Goal: Information Seeking & Learning: Compare options

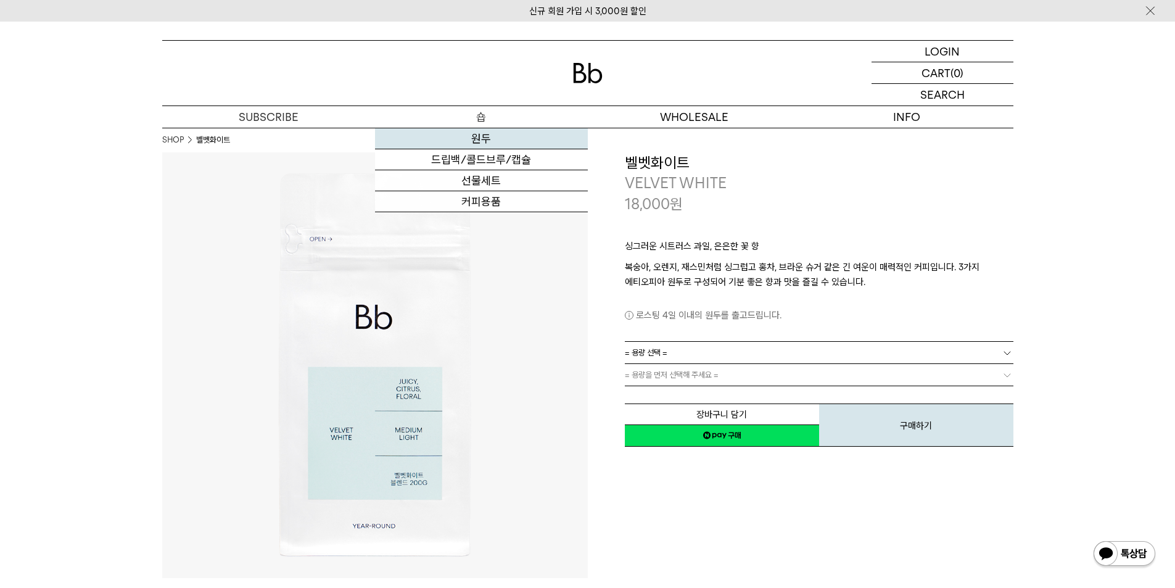
click at [483, 139] on link "원두" at bounding box center [481, 138] width 213 height 21
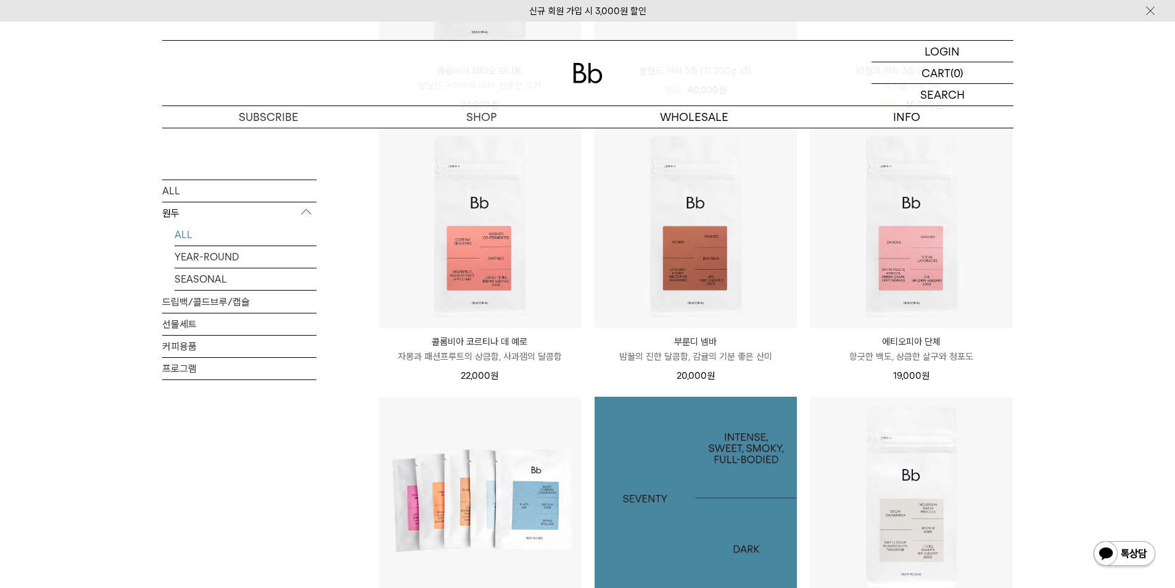
scroll to position [370, 0]
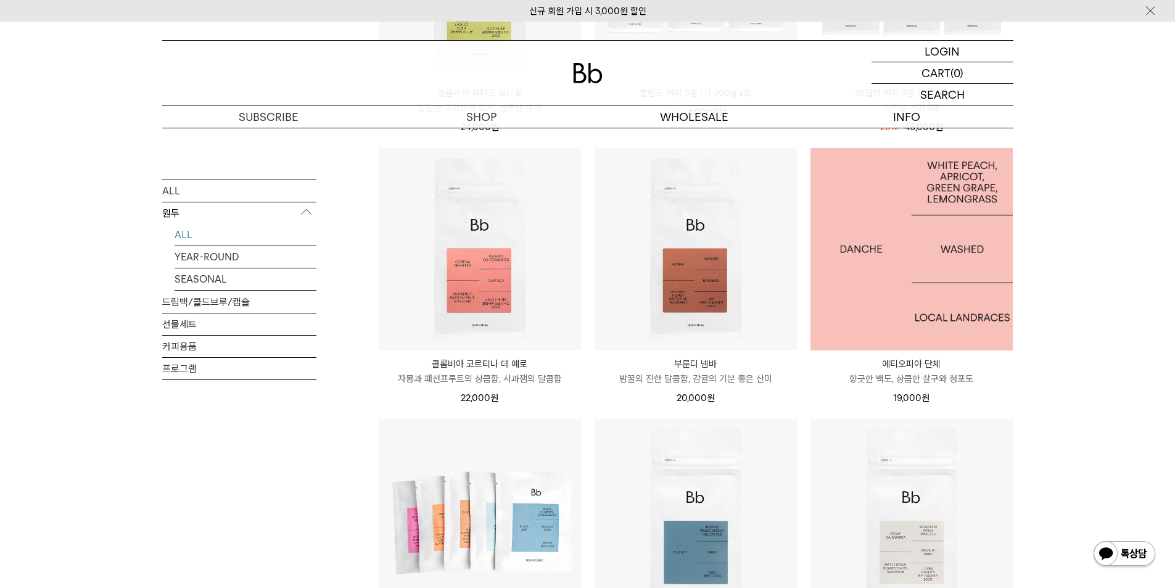
click at [895, 292] on img at bounding box center [911, 249] width 202 height 202
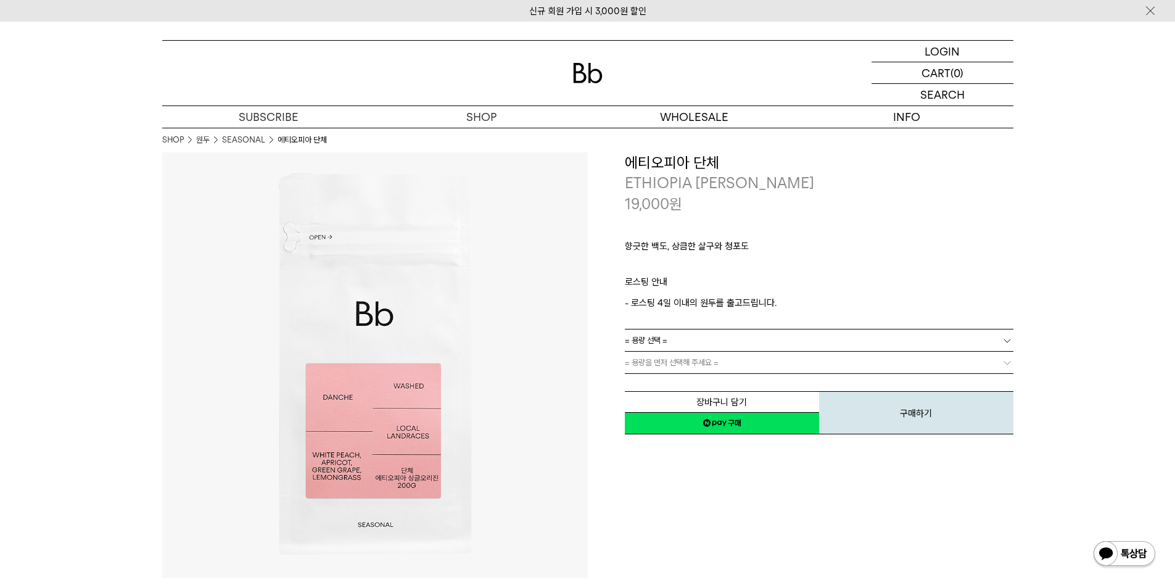
click at [668, 170] on h3 "에티오피아 단체" at bounding box center [819, 162] width 389 height 21
copy div "에티오피아 단체"
click at [679, 153] on h3 "에티오피아 단체" at bounding box center [819, 162] width 389 height 21
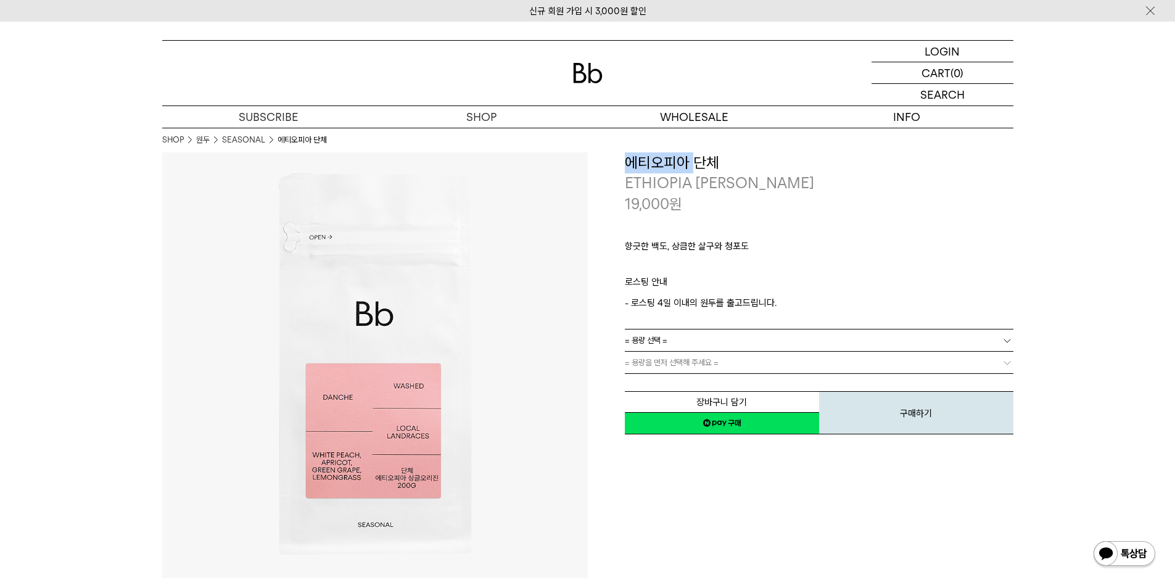
click at [679, 153] on h3 "에티오피아 단체" at bounding box center [819, 162] width 389 height 21
click at [681, 156] on h3 "에티오피아 단체" at bounding box center [819, 162] width 389 height 21
click at [683, 157] on h3 "에티오피아 단체" at bounding box center [819, 162] width 389 height 21
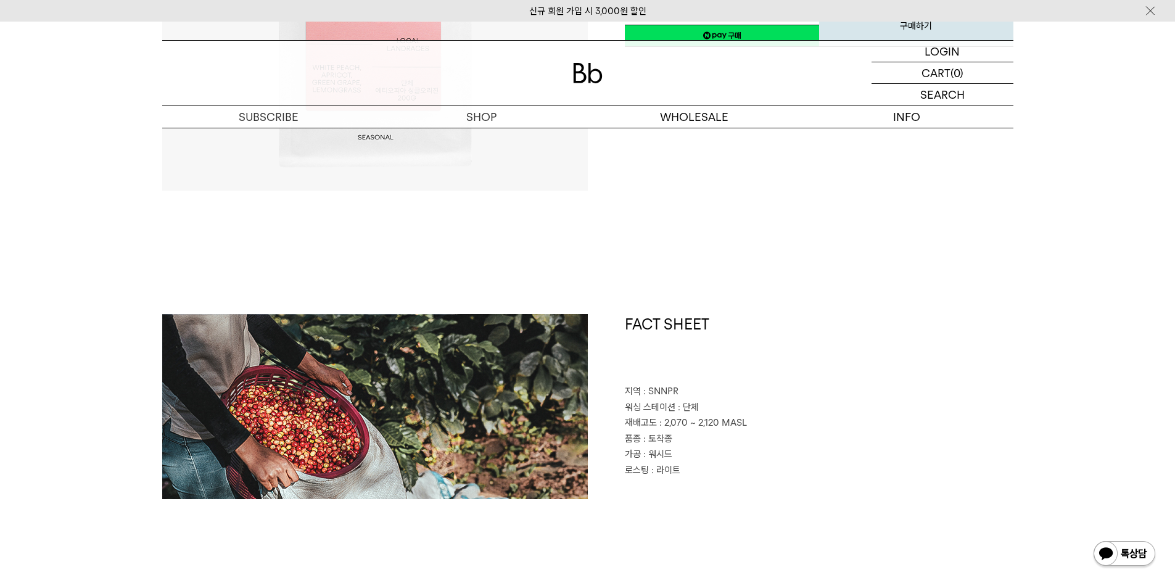
scroll to position [493, 0]
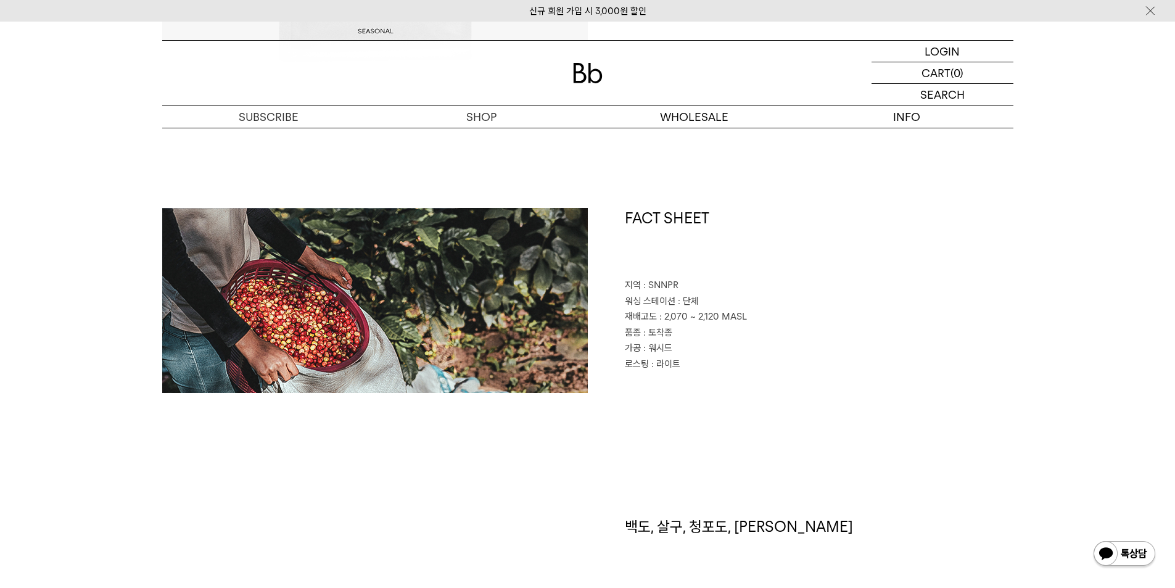
click at [705, 522] on h1 "백도, 살구, 청포도, 레몬그라스" at bounding box center [819, 551] width 389 height 70
click at [705, 522] on h1 "백도, 살구, 청포도, [PERSON_NAME]" at bounding box center [819, 551] width 389 height 70
click at [705, 522] on h1 "백도, 살구, 청포도, 레몬그라스" at bounding box center [819, 551] width 389 height 70
copy div "백도, 살구, 청포도, 레몬그라스"
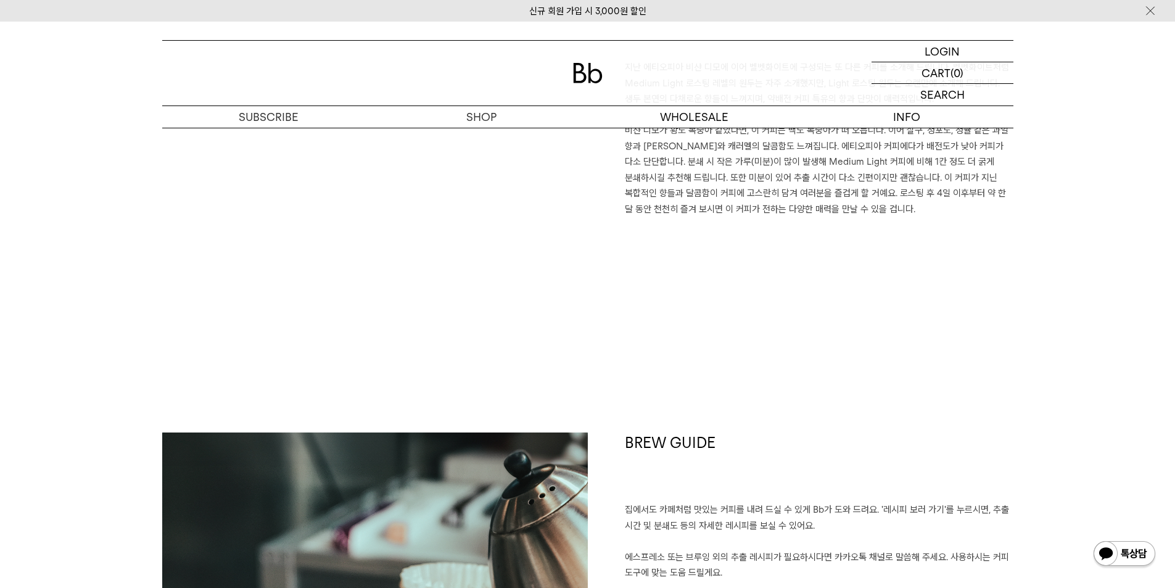
scroll to position [925, 0]
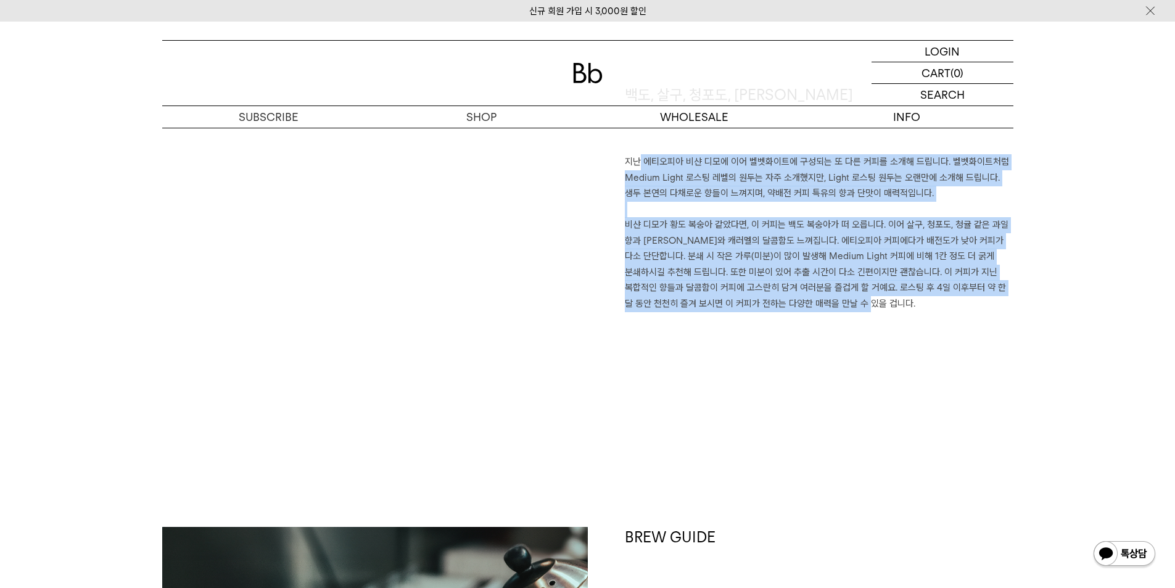
drag, startPoint x: 860, startPoint y: 316, endPoint x: 609, endPoint y: 171, distance: 290.1
click at [617, 164] on div "백도, 살구, 청포도, 레몬그라스 지난 에티오피아 비샨 디모에 이어 벨벳화이트에 구성되는 또 다른 커피를 소개해 드립니다. 벨벳화이트처럼 Me…" at bounding box center [801, 243] width 426 height 319
copy p "지난 에티오피아 비샨 디모에 이어 벨벳화이트에 구성되는 또 다른 커피를 소개해 드립니다. 벨벳화이트처럼 Medium Light 로스팅 레벨의 …"
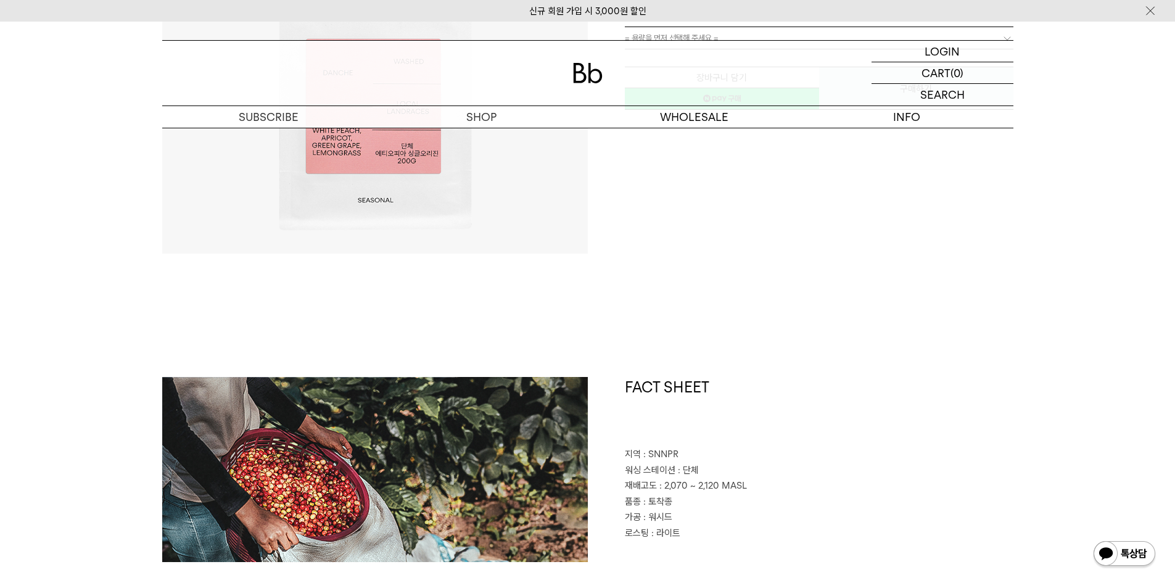
scroll to position [370, 0]
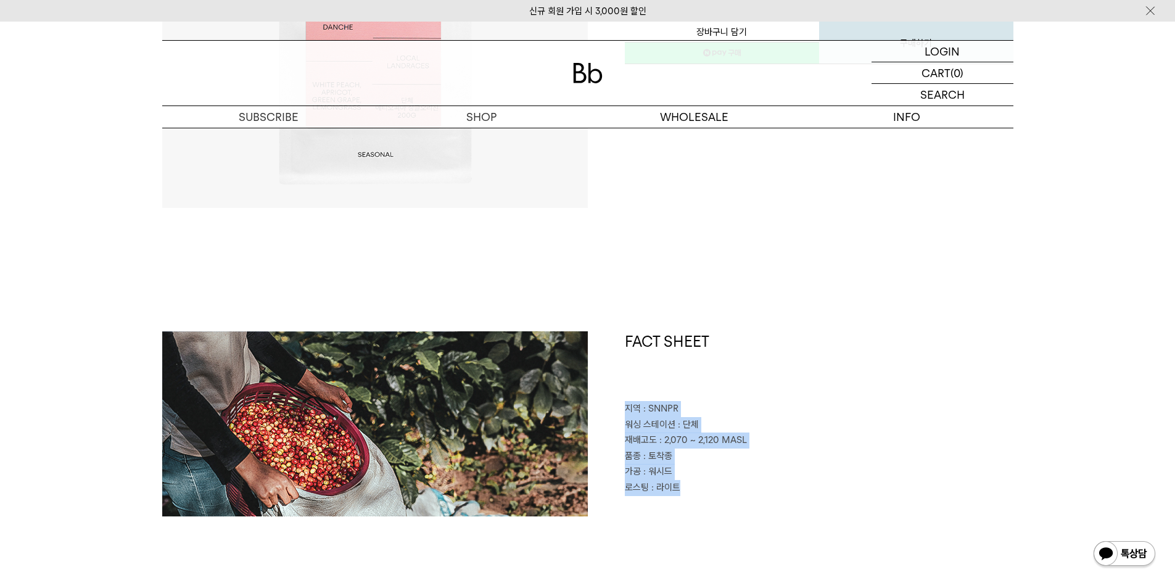
drag, startPoint x: 690, startPoint y: 488, endPoint x: 617, endPoint y: 414, distance: 104.7
click at [617, 414] on div "FACT SHEET 지역 : SNNPR 워싱 스테이션 : 단체 재배고도 : 2,070 ~ 2,120 MASL 품종 : 토착종 가공 : 워시드 …" at bounding box center [801, 423] width 426 height 185
copy div "지역 : SNNPR 워싱 스테이션 : 단체 재배고도 : 2,070 ~ 2,120 MASL 품종 : 토착종 가공 : 워시드 로스팅 : 라이트"
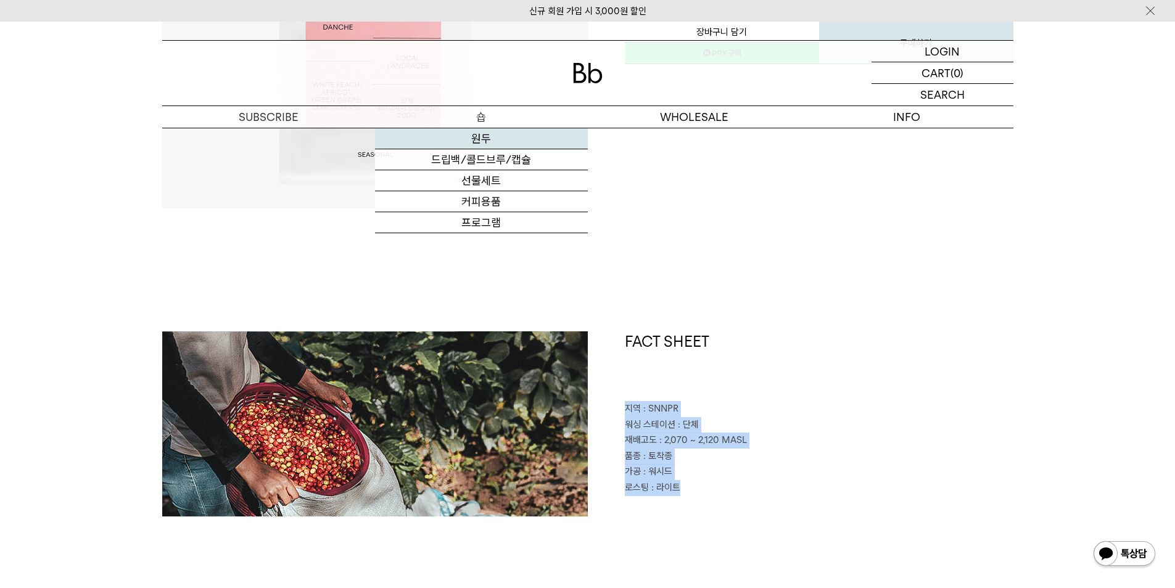
click at [489, 134] on link "원두" at bounding box center [481, 138] width 213 height 21
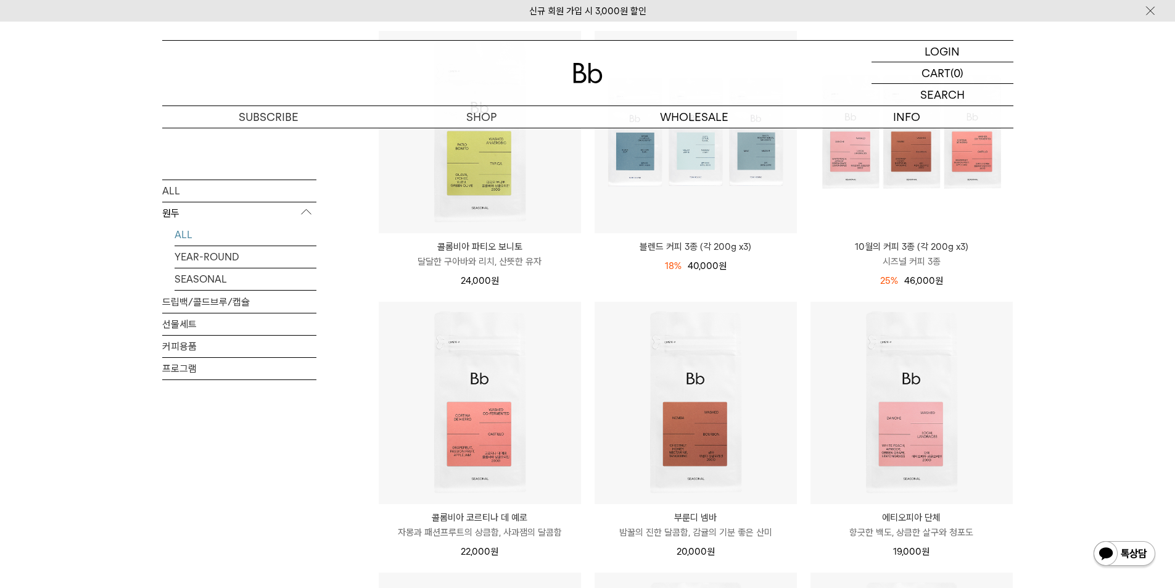
scroll to position [370, 0]
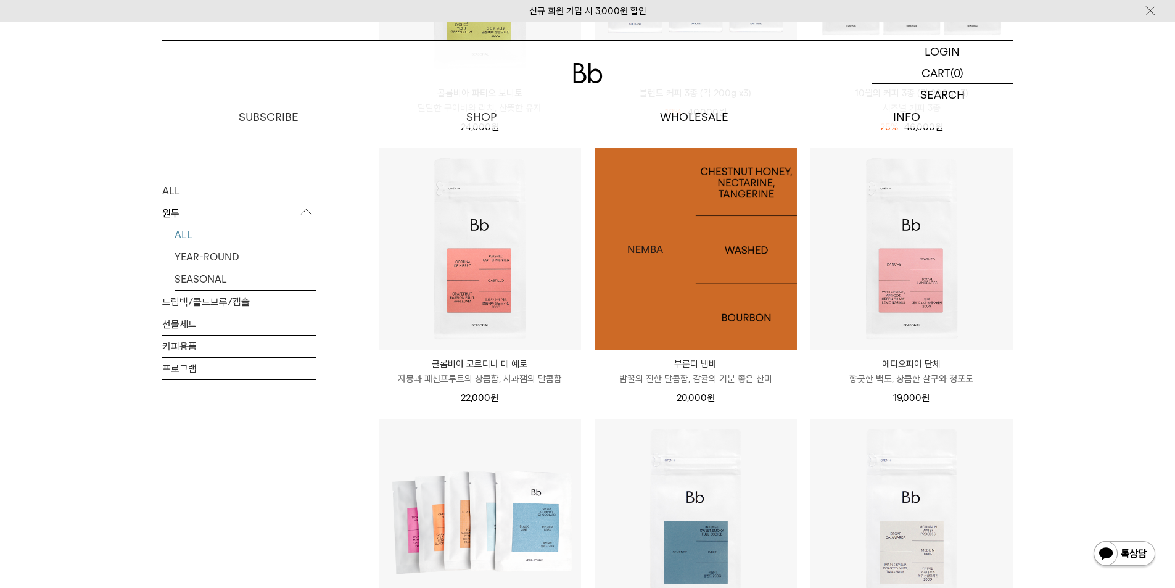
click at [760, 318] on img at bounding box center [695, 249] width 202 height 202
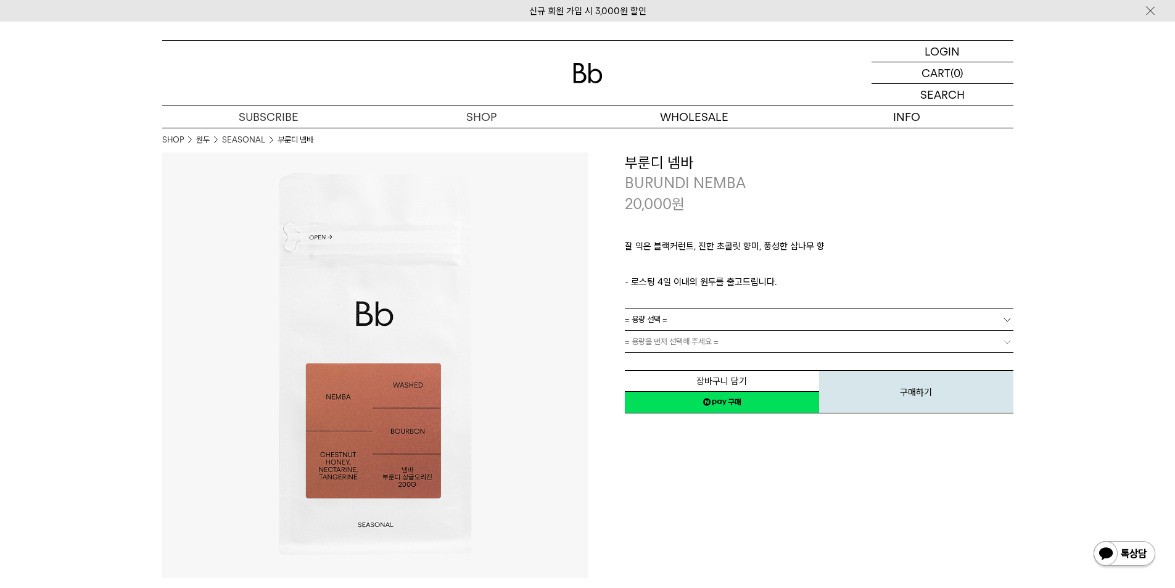
click at [659, 165] on h3 "부룬디 넴바" at bounding box center [819, 162] width 389 height 21
copy div "부룬디 넴바"
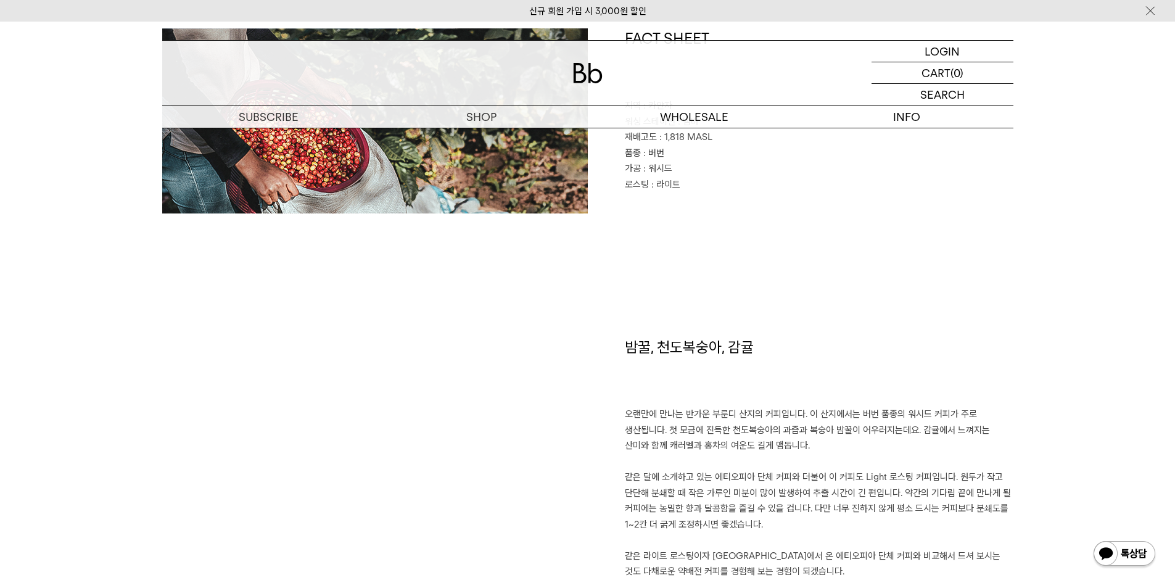
scroll to position [678, 0]
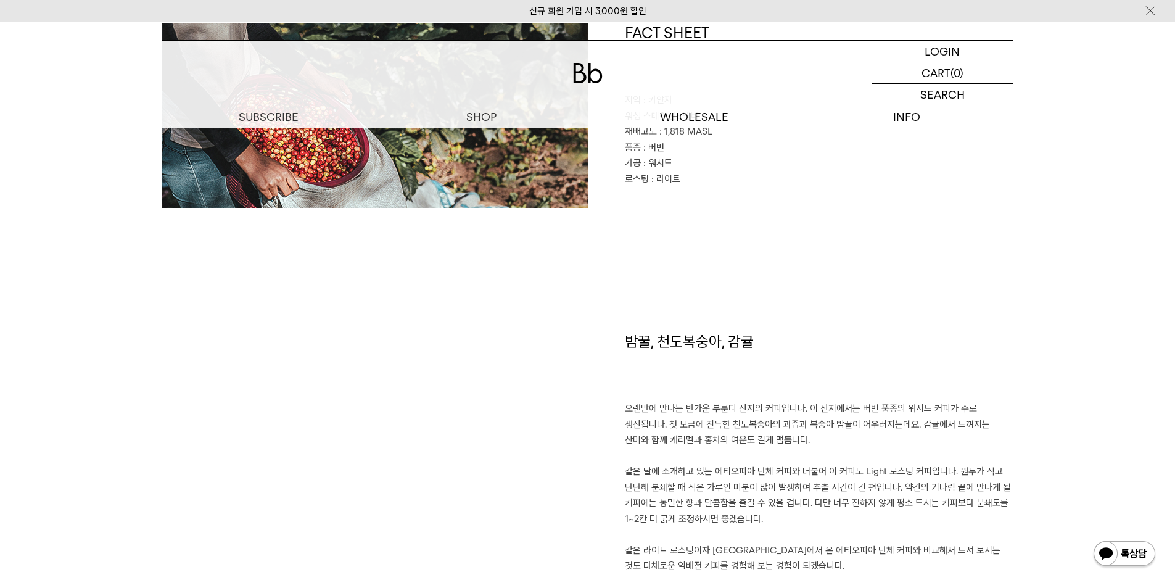
click at [680, 345] on h1 "밤꿀, 천도복숭아, 감귤" at bounding box center [819, 366] width 389 height 70
copy div "밤꿀, 천도복숭아, 감귤"
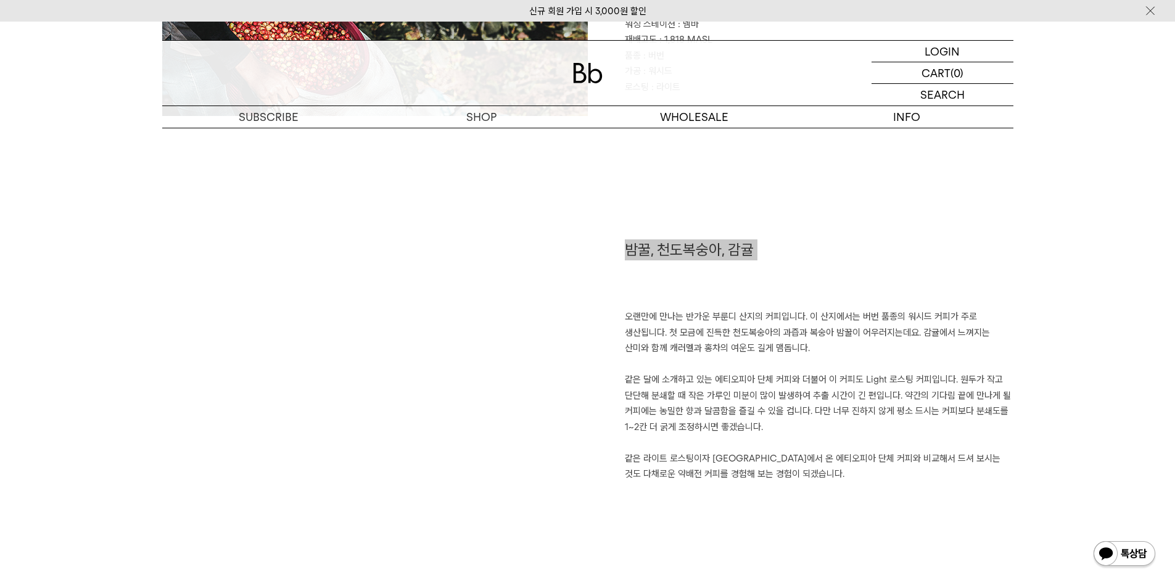
scroll to position [863, 0]
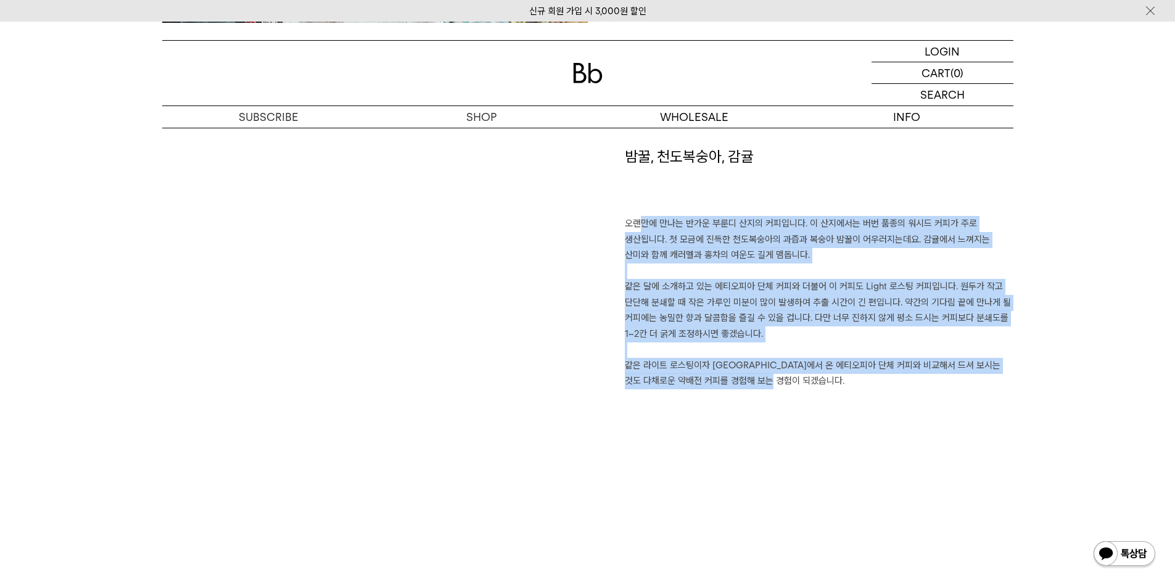
drag, startPoint x: 787, startPoint y: 390, endPoint x: 614, endPoint y: 222, distance: 241.2
click at [614, 222] on div "밤꿀, 천도복숭아, 감귤 오랜만에 만나는 반가운 부룬디 산지의 커피입니다. 이 산지에서는 버번 품종의 워시드 커피가 주로 생산됩니다. 첫 모금…" at bounding box center [801, 305] width 426 height 319
copy p "오랜만에 만나는 반가운 부룬디 산지의 커피입니다. 이 산지에서는 버번 품종의 워시드 커피가 주로 생산됩니다. 첫 모금에 진득한 천도복숭아의 과…"
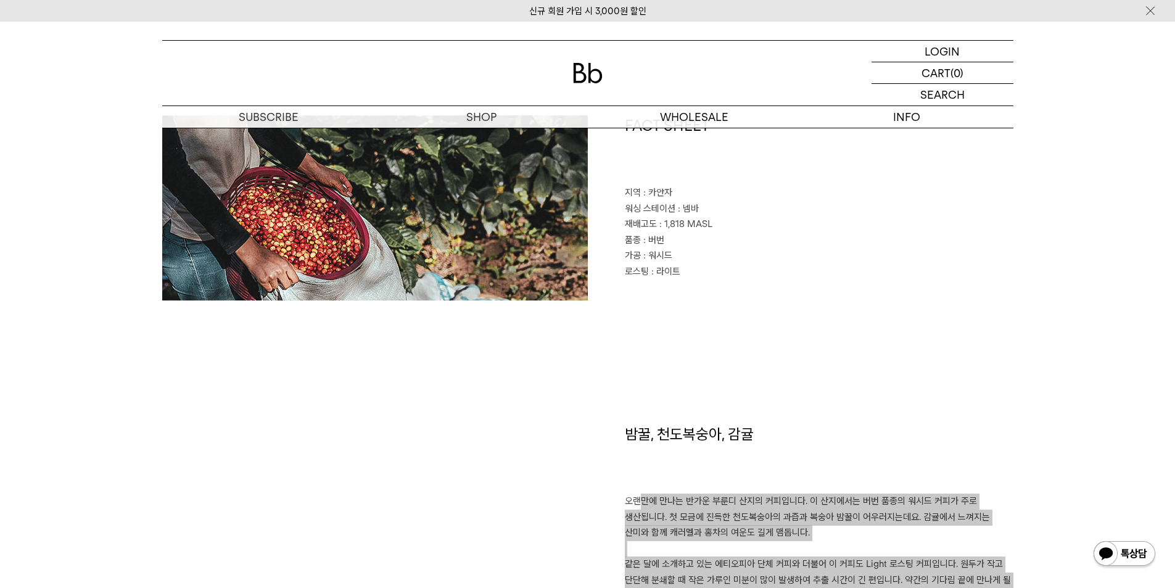
scroll to position [493, 0]
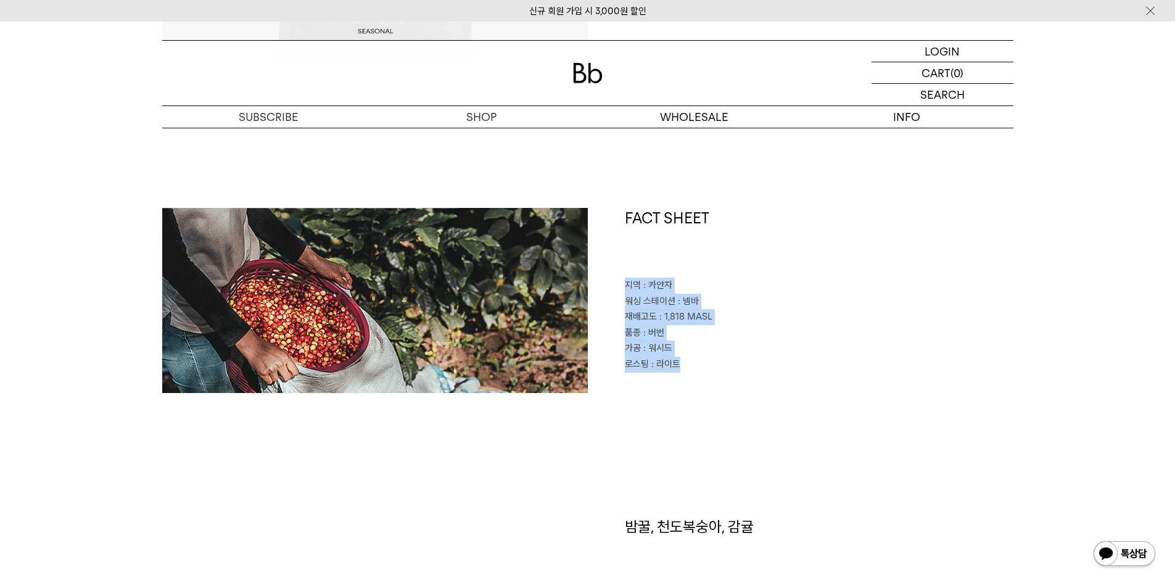
drag, startPoint x: 704, startPoint y: 375, endPoint x: 619, endPoint y: 289, distance: 121.7
click at [619, 289] on div "FACT SHEET 지역 : 카얀자 워싱 스테이션 : 넴바 재배고도 : 1,818 MASL 품종 : 버번 가공 : 워시드 로스팅 : 라이트" at bounding box center [801, 300] width 426 height 185
copy div "지역 : 카얀자 워싱 스테이션 : 넴바 재배고도 : 1,818 MASL 품종 : 버번 가공 : 워시드 로스팅 : 라이트"
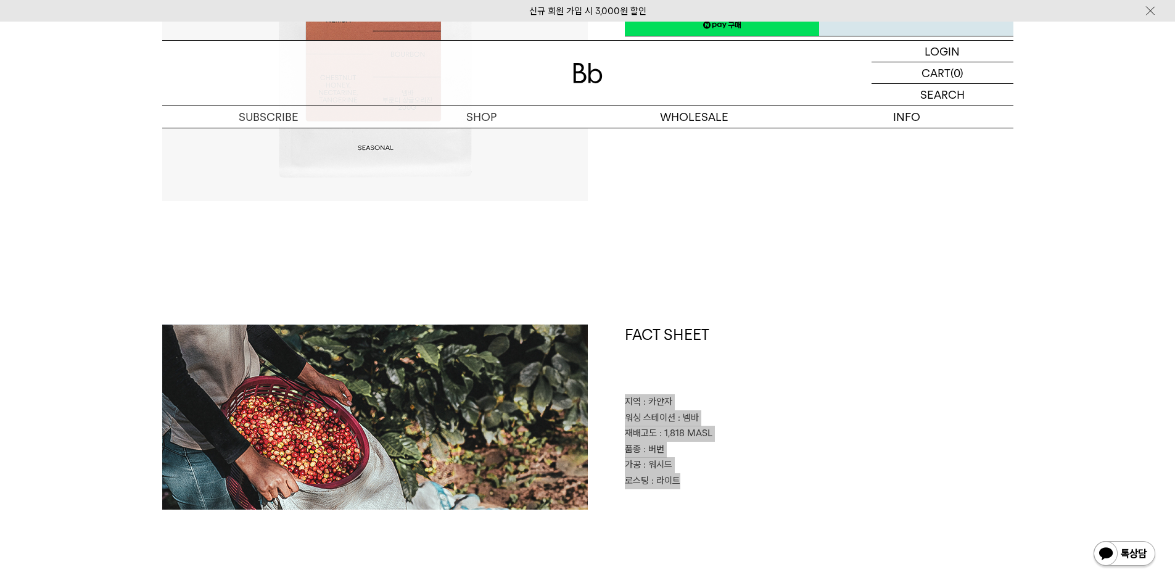
scroll to position [123, 0]
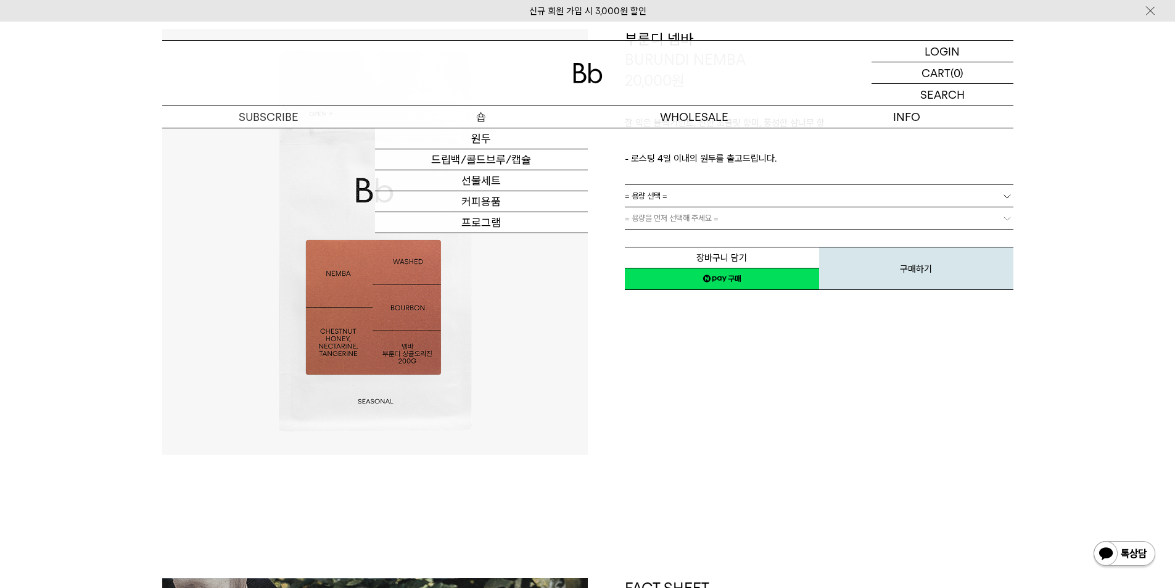
click at [480, 127] on p "숍" at bounding box center [481, 117] width 213 height 22
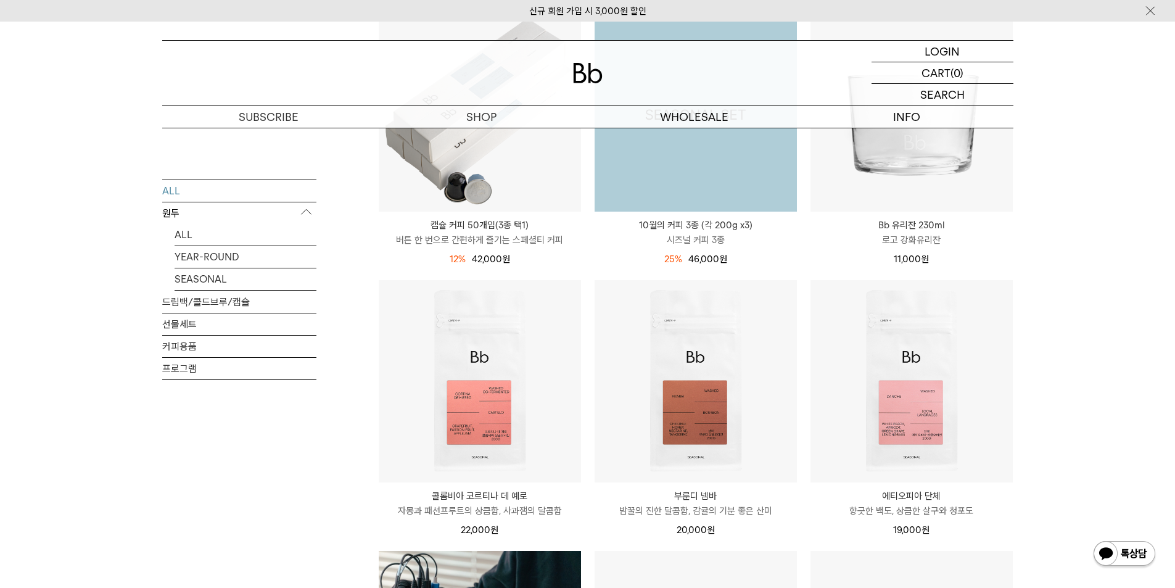
scroll to position [617, 0]
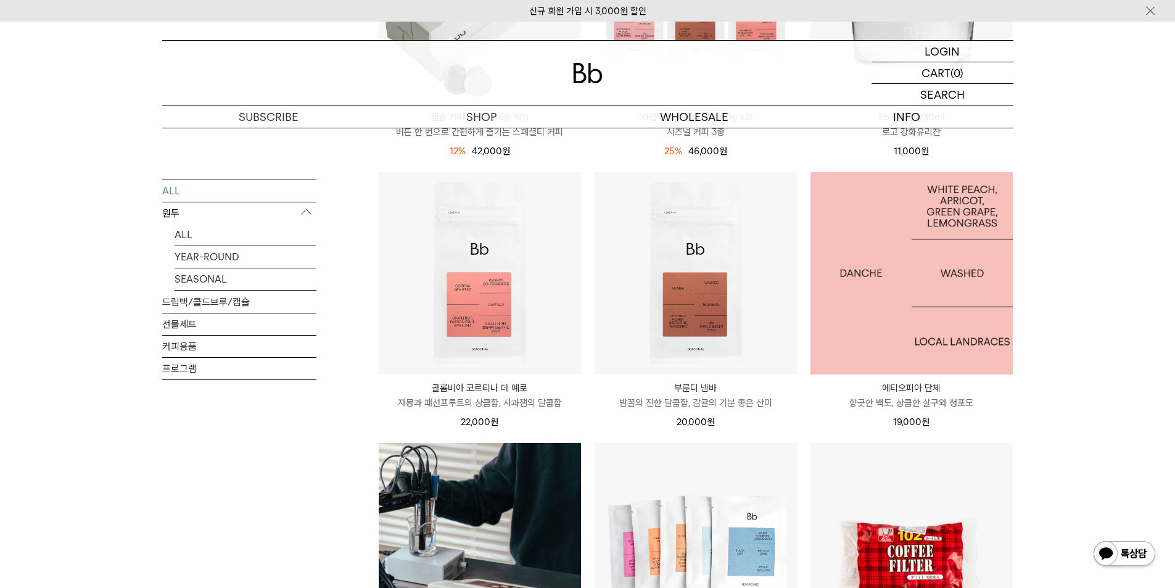
click at [895, 321] on img at bounding box center [911, 273] width 202 height 202
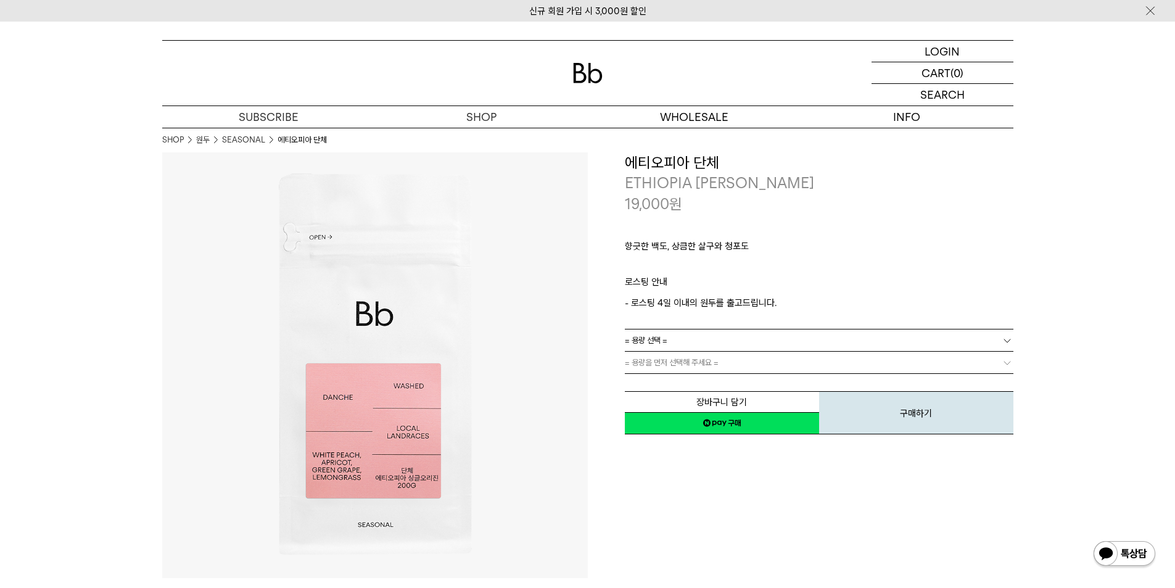
click at [698, 166] on h3 "에티오피아 단체" at bounding box center [819, 162] width 389 height 21
copy div "에티오피아 단체"
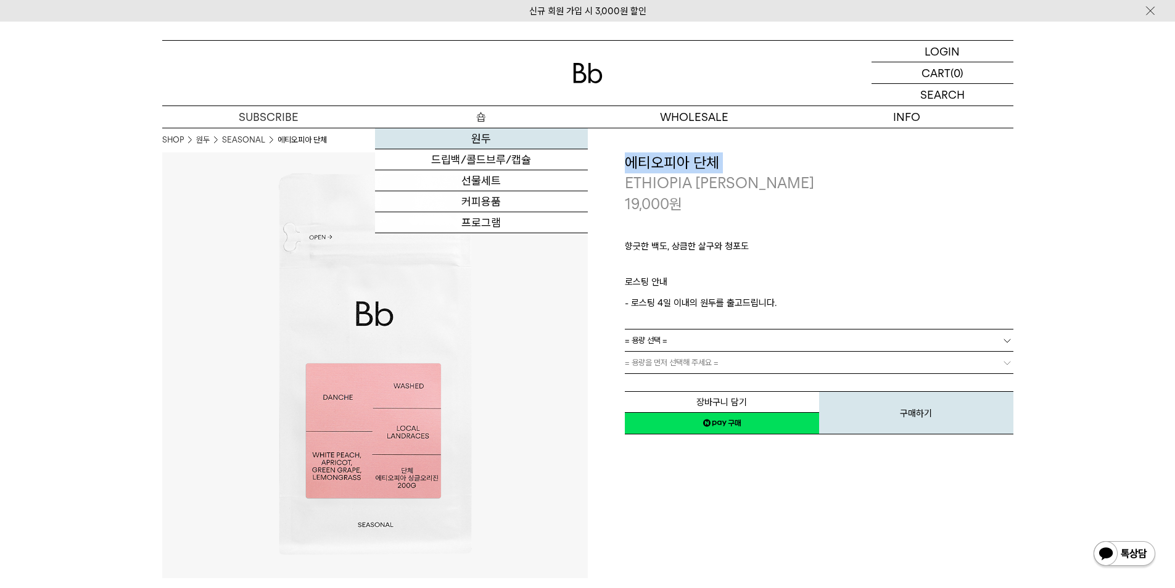
click at [500, 133] on link "원두" at bounding box center [481, 138] width 213 height 21
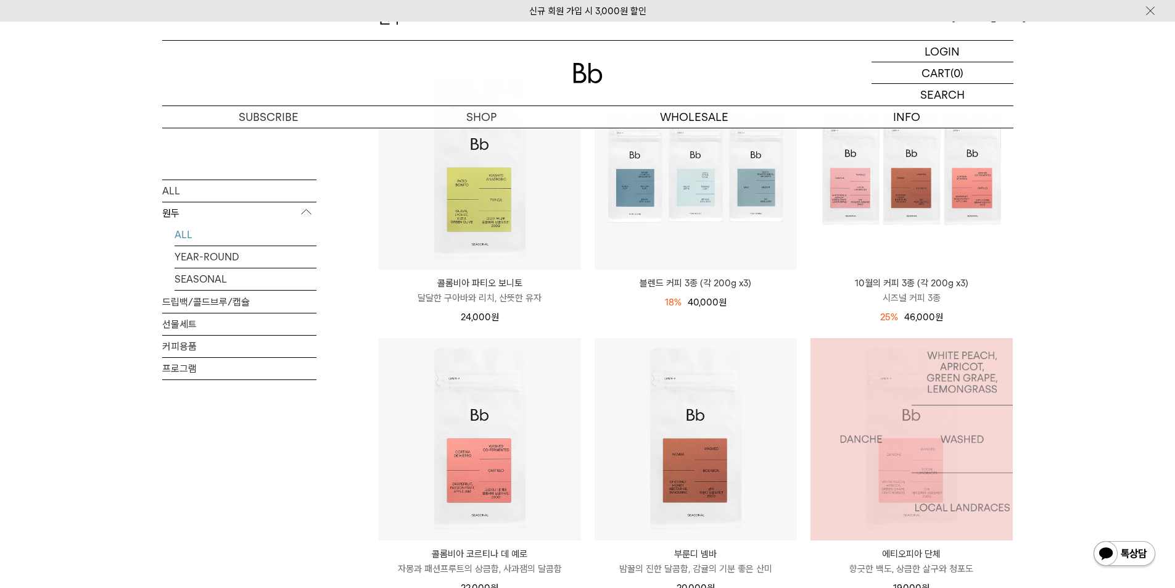
scroll to position [185, 0]
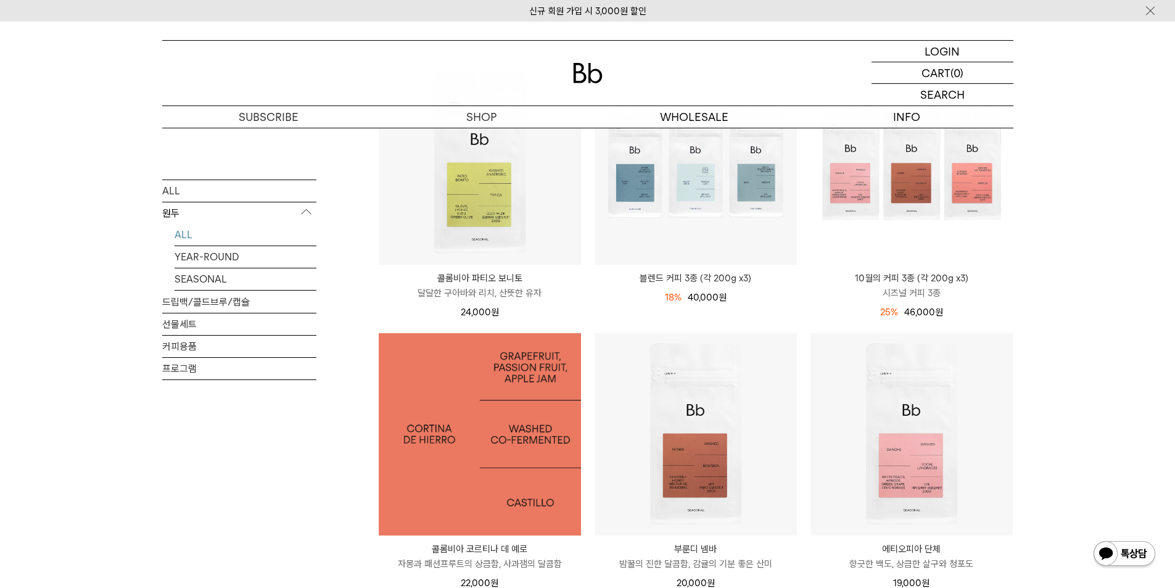
click at [529, 466] on img at bounding box center [480, 434] width 202 height 202
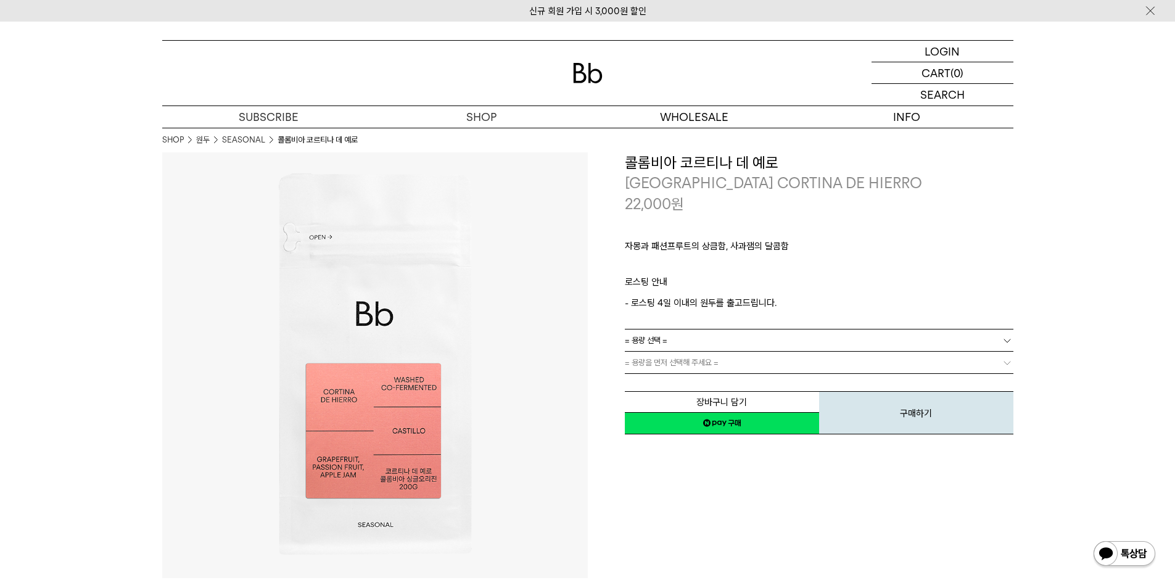
click at [671, 165] on h3 "콜롬비아 코르티나 데 예로" at bounding box center [819, 162] width 389 height 21
copy div "콜롬비아 코르티나 데 예로"
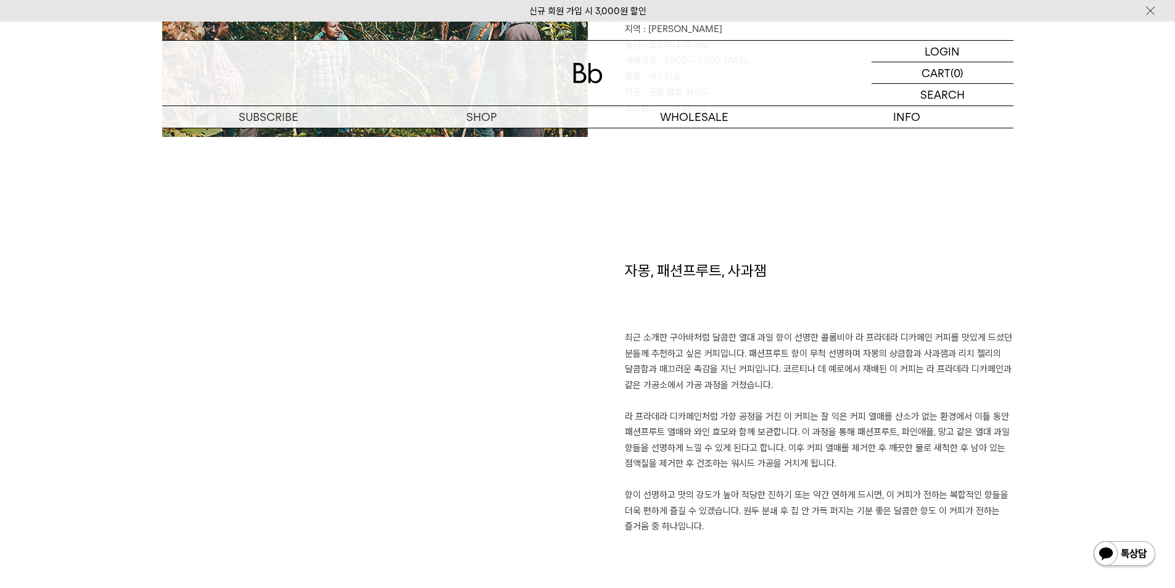
scroll to position [617, 0]
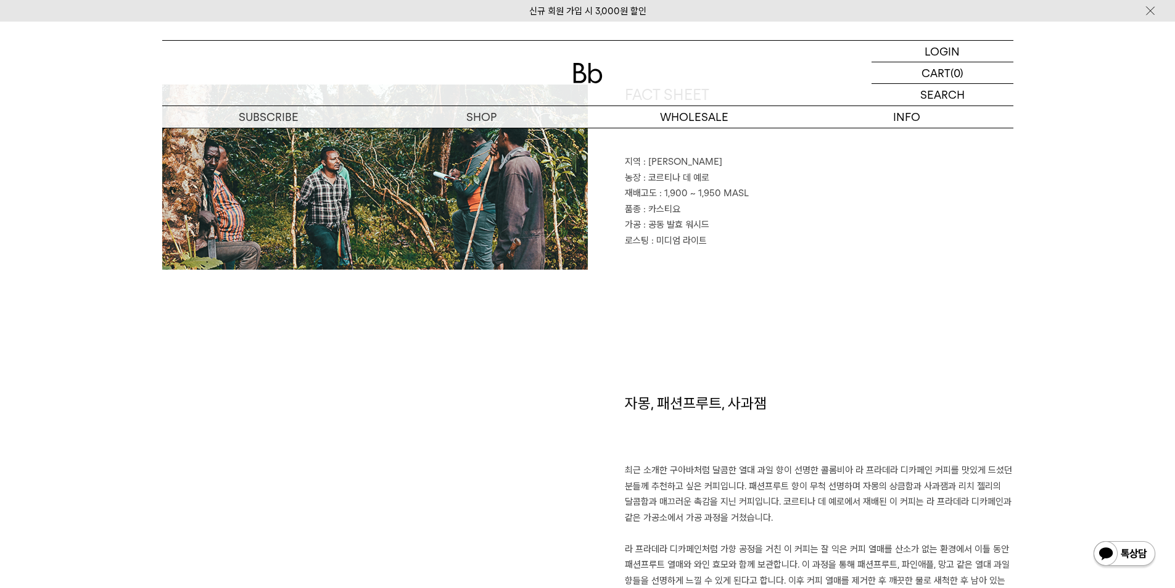
click at [722, 402] on h1 "자몽, 패션프루트, 사과잼" at bounding box center [819, 428] width 389 height 70
copy div "자몽, 패션프루트, 사과잼"
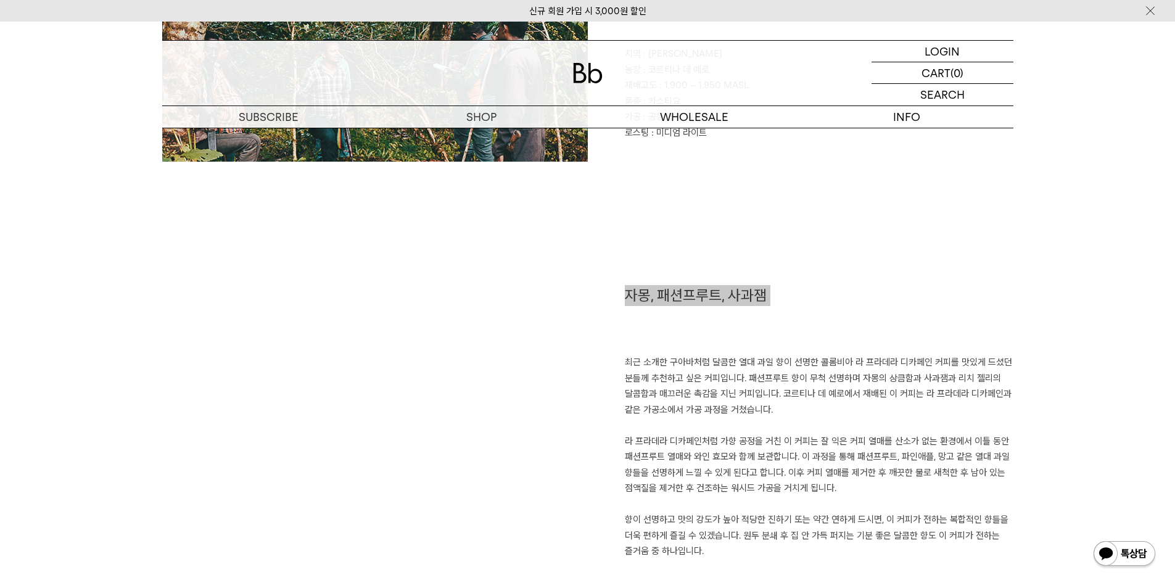
scroll to position [863, 0]
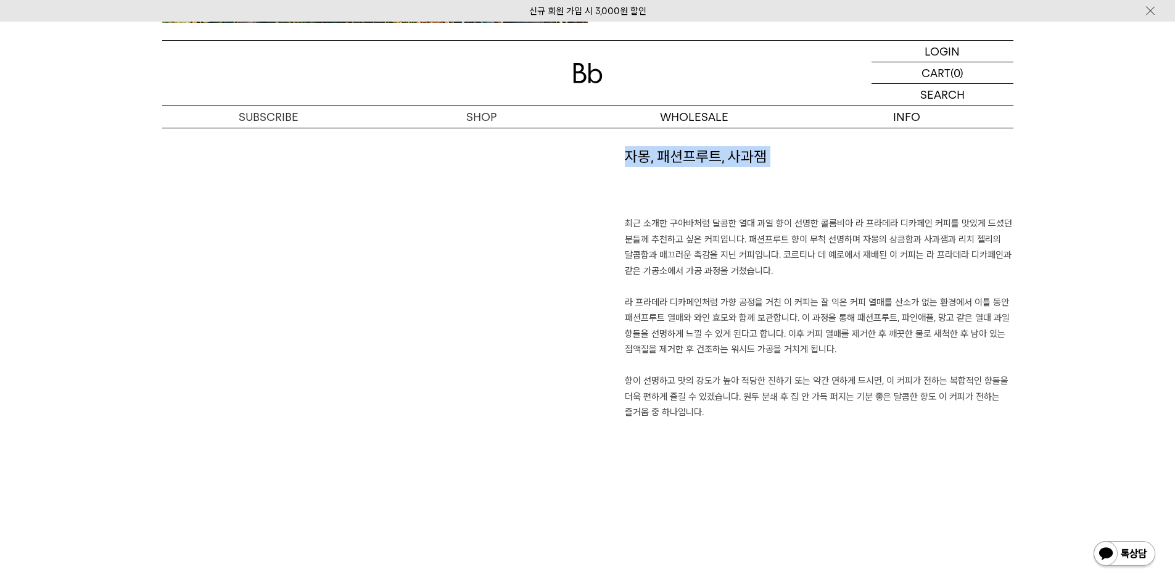
drag, startPoint x: 733, startPoint y: 414, endPoint x: 616, endPoint y: 220, distance: 226.9
click at [616, 220] on div "자몽, 패션프루트, 사과잼 최근 소개한 구아바처럼 달콤한 열대 과일 향이 선명한 콜롬비아 라 프라데라 디카페인 커피를 맛있게 드셨던 분들께 추…" at bounding box center [801, 305] width 426 height 319
copy p "최근 소개한 구아바처럼 달콤한 열대 과일 향이 선명한 콜롬비아 라 프라데라 디카페인 커피를 맛있게 드셨던 분들께 추천하고 싶은 커피입니다. 패…"
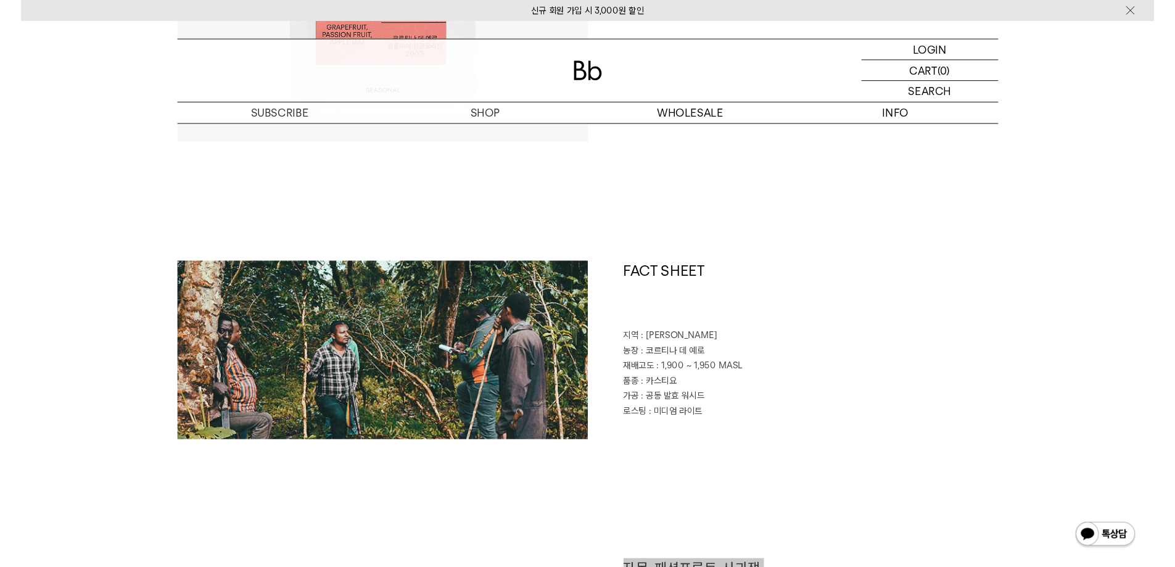
scroll to position [308, 0]
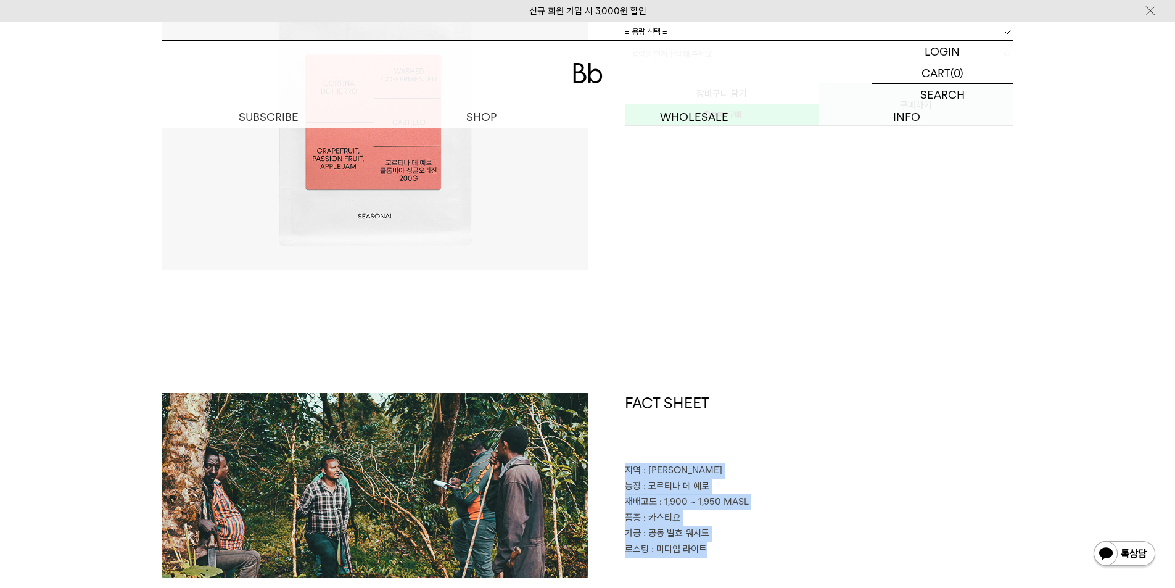
drag, startPoint x: 709, startPoint y: 544, endPoint x: 621, endPoint y: 466, distance: 117.9
click at [621, 466] on div "FACT SHEET 지역 : 디오 아르메니아 농장 : 코르티나 데 예로 재배고도 : 1,900 ~ 1,950 MASL 품종 : 카스티요 가공 …" at bounding box center [801, 485] width 426 height 185
copy div "지역 : 디오 아르메니아 농장 : 코르티나 데 예로 재배고도 : 1,900 ~ 1,950 MASL 품종 : 카스티요 가공 : 공동 발효 워시드…"
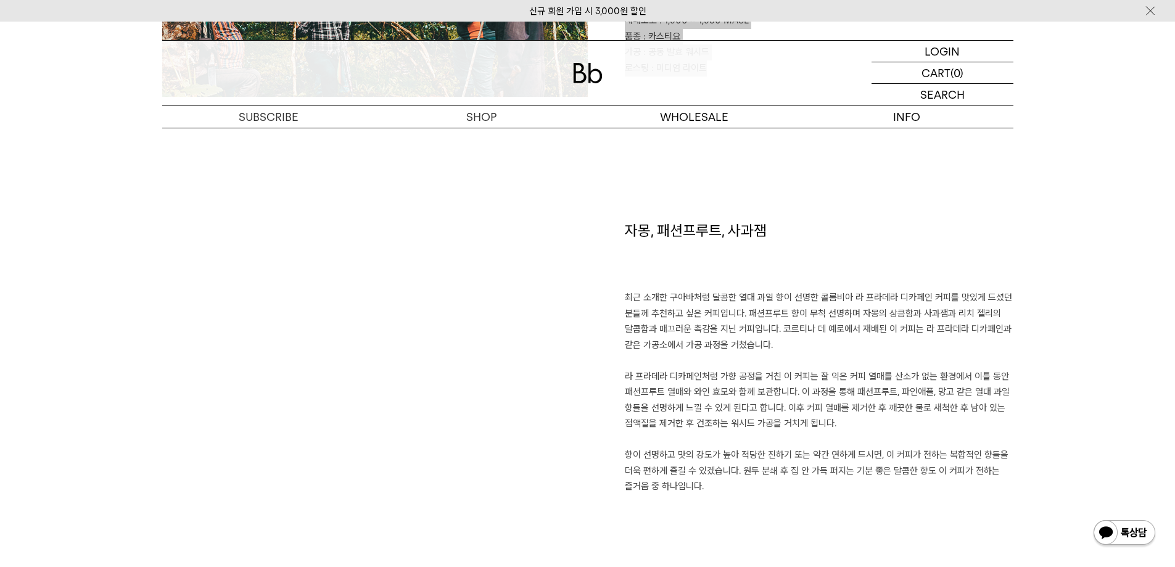
scroll to position [863, 0]
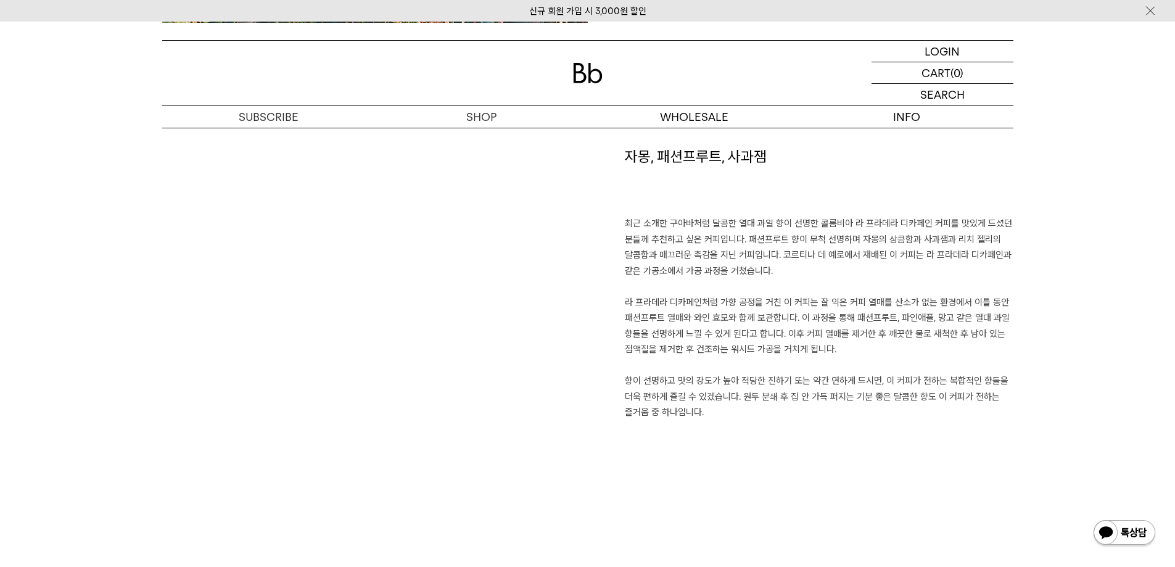
drag, startPoint x: 701, startPoint y: 136, endPoint x: 714, endPoint y: 167, distance: 32.9
click at [714, 166] on h1 "자몽, 패션프루트, 사과잼" at bounding box center [819, 181] width 389 height 70
click at [717, 160] on h1 "자몽, 패션프루트, 사과잼" at bounding box center [819, 181] width 389 height 70
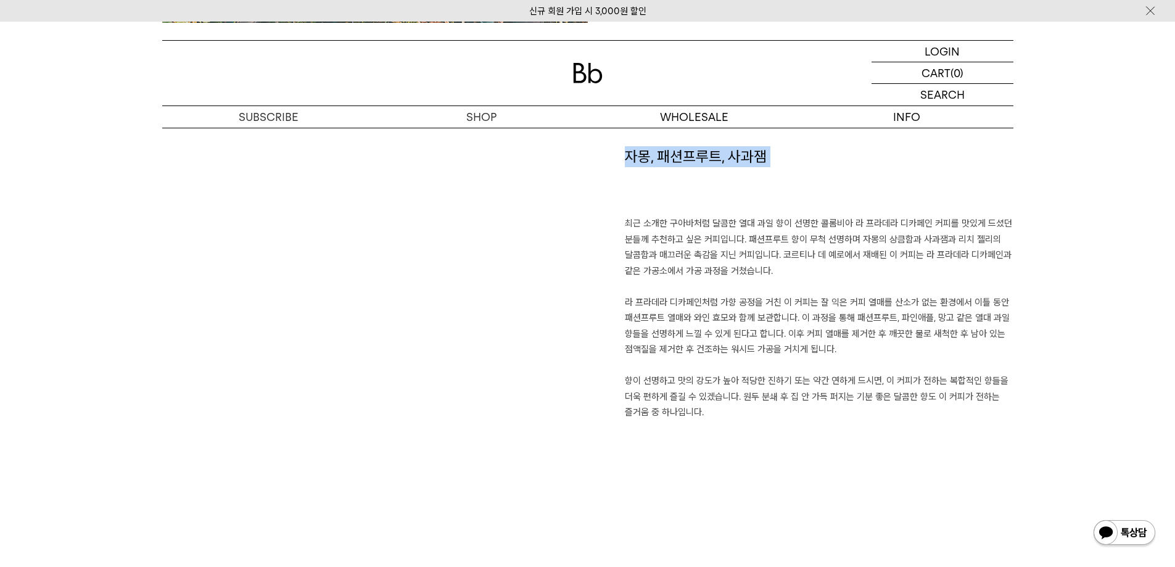
click at [717, 160] on h1 "자몽, 패션프루트, 사과잼" at bounding box center [819, 181] width 389 height 70
copy div "자몽, 패션프루트, 사과잼"
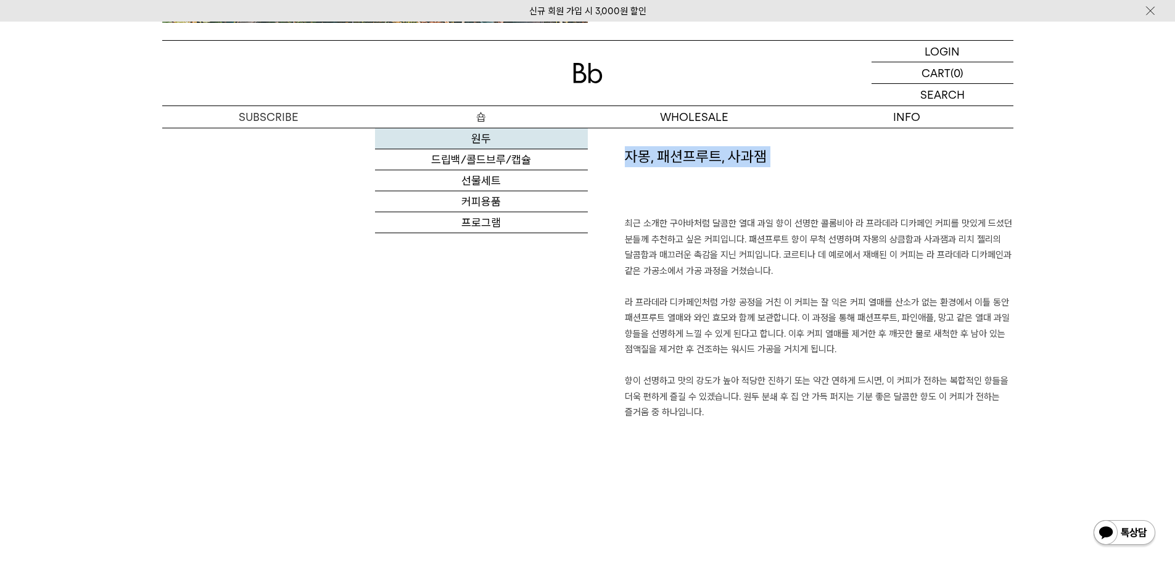
click at [490, 143] on link "원두" at bounding box center [481, 138] width 213 height 21
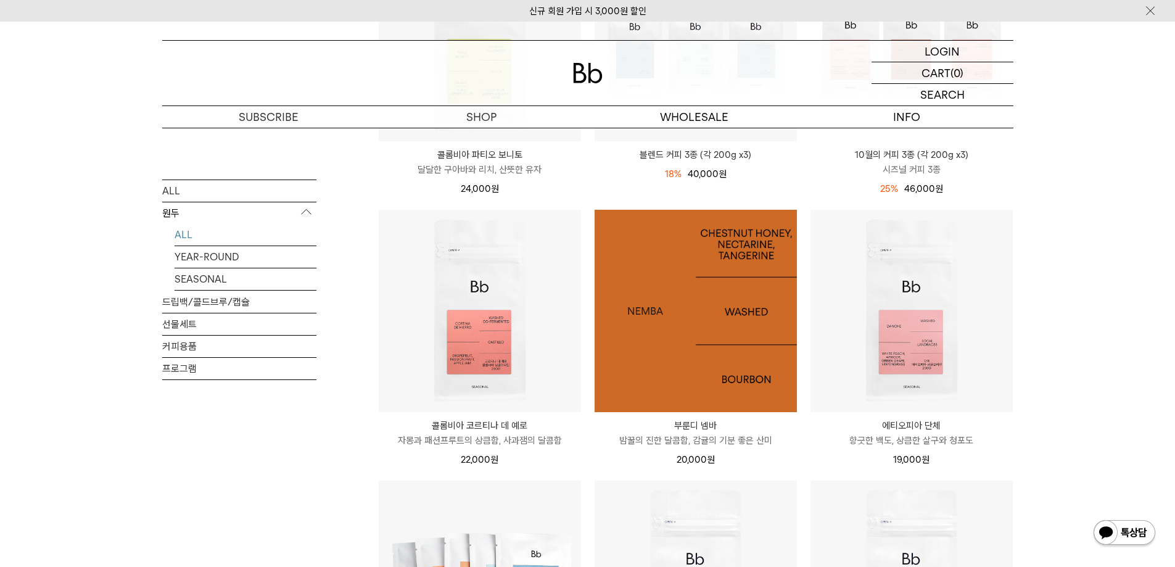
click at [747, 403] on img at bounding box center [695, 311] width 202 height 202
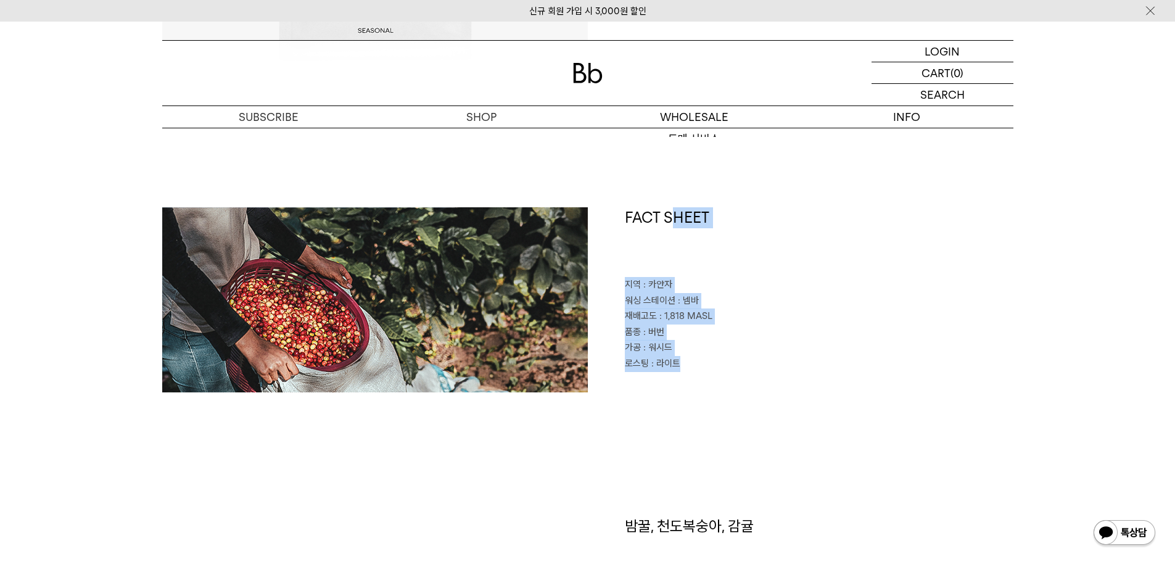
scroll to position [493, 0]
drag, startPoint x: 690, startPoint y: 183, endPoint x: 625, endPoint y: 286, distance: 122.0
click at [625, 286] on div "FACT SHEET 지역 : [GEOGRAPHIC_DATA] 워싱 스테이션 : 넴바 재배고도 : 1,818 MASL 품종 : 버번 가공 : 워…" at bounding box center [801, 300] width 426 height 185
copy div "지역 : 카얀자 워싱 스테이션 : 넴바 재배고도 : 1,818 MASL 품종 : 버번 가공 : 워시드 로스팅 : 라이트"
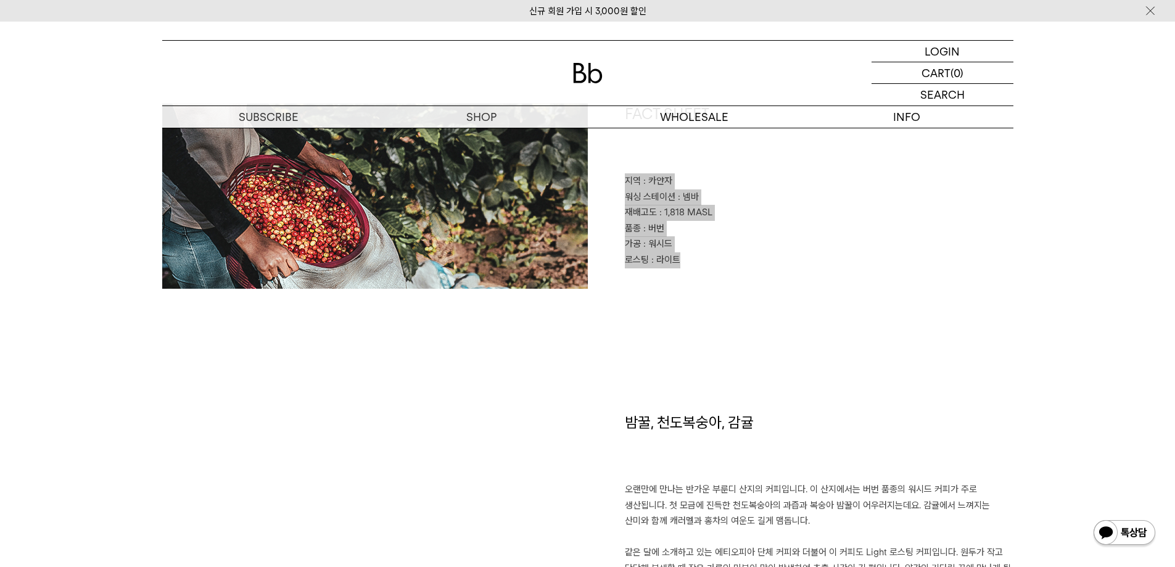
scroll to position [740, 0]
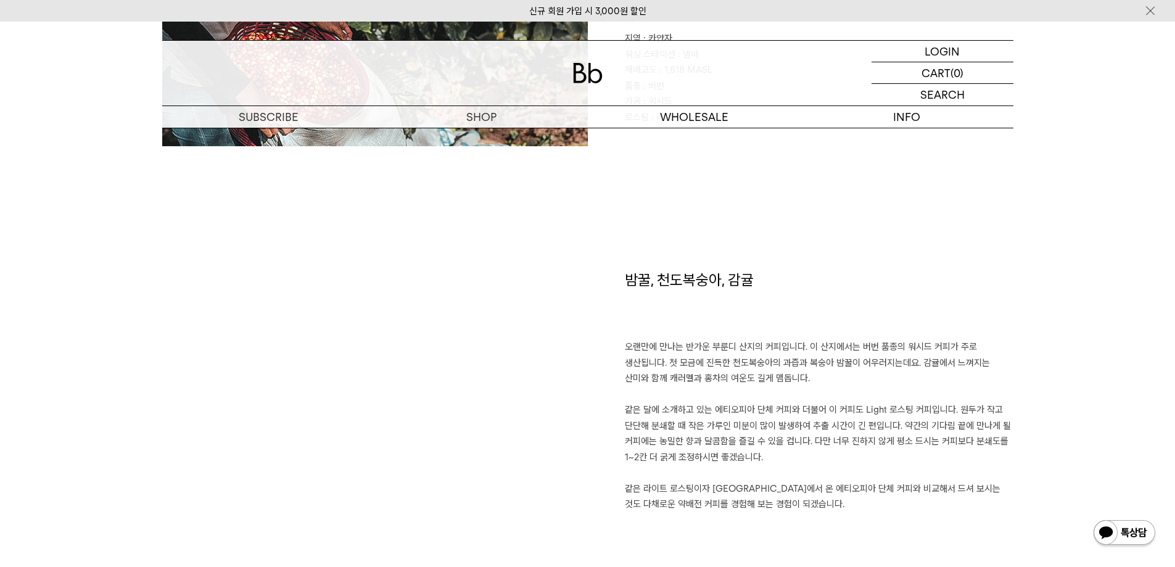
click at [675, 278] on h1 "밤꿀, 천도복숭아, 감귤" at bounding box center [819, 304] width 389 height 70
copy div "밤꿀, 천도복숭아, 감귤"
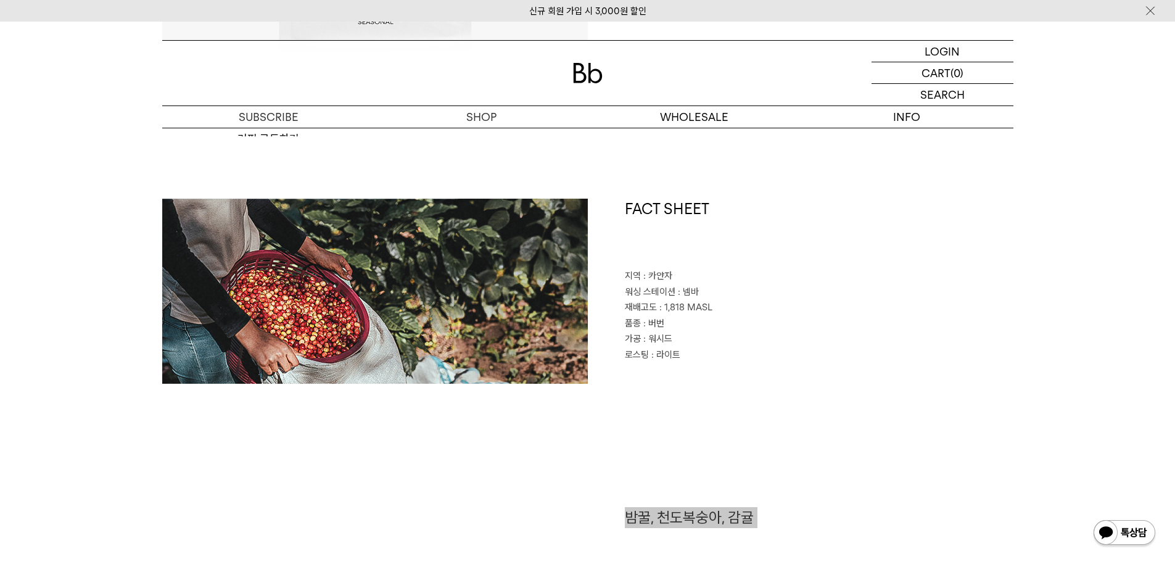
scroll to position [493, 0]
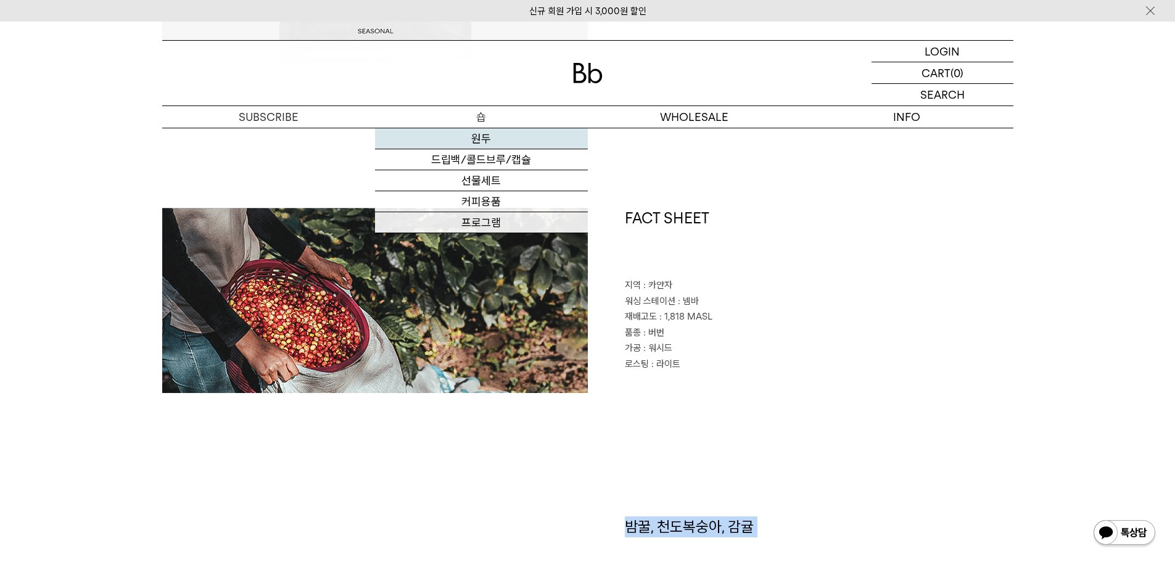
click at [480, 130] on link "원두" at bounding box center [481, 138] width 213 height 21
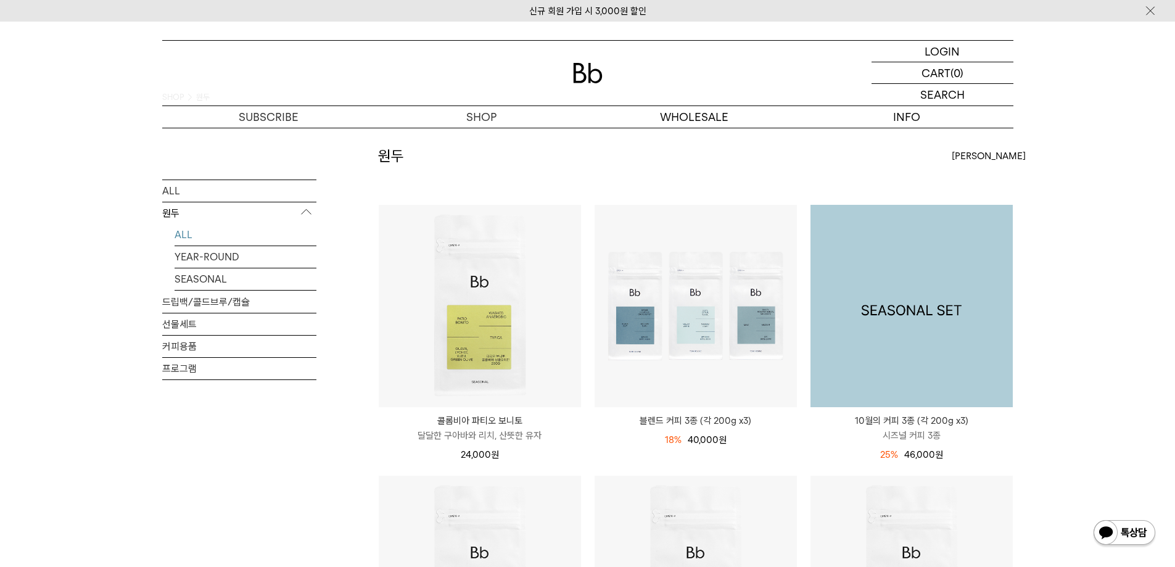
scroll to position [370, 0]
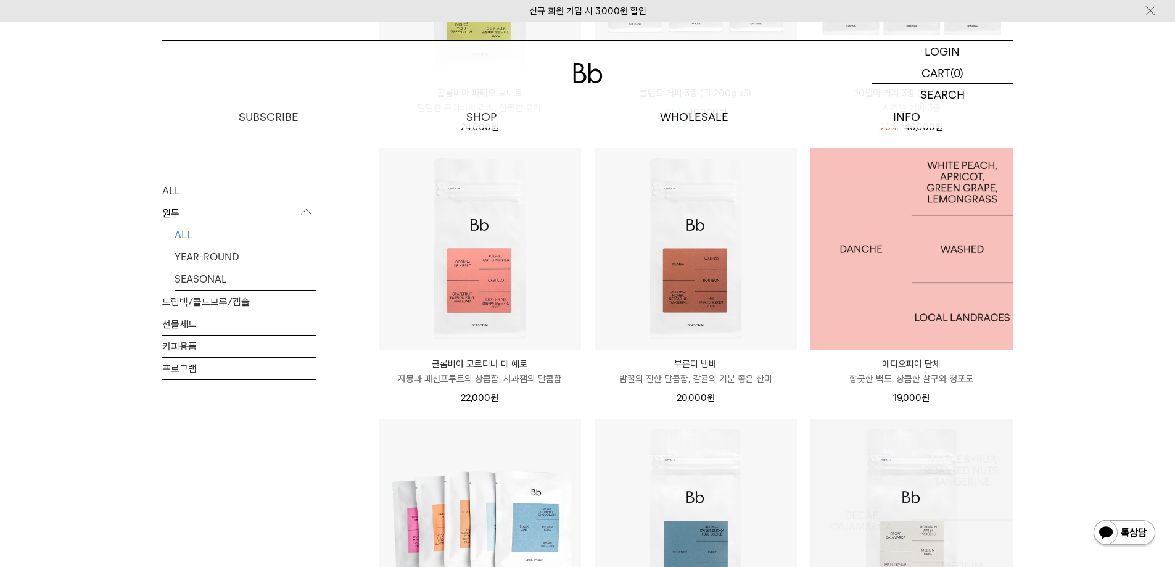
click at [940, 294] on img at bounding box center [911, 249] width 202 height 202
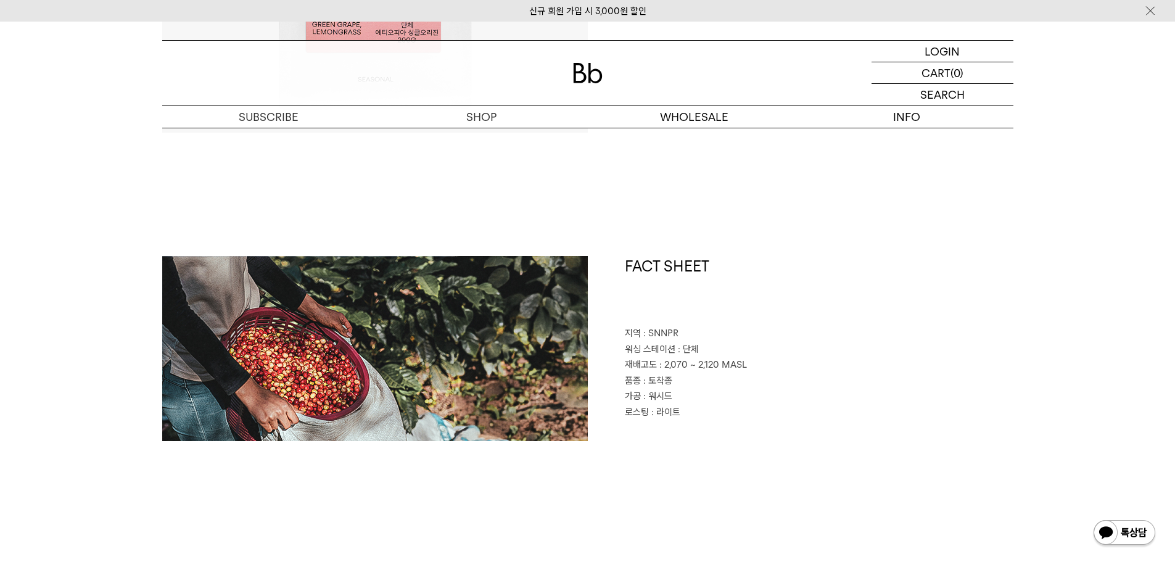
scroll to position [432, 0]
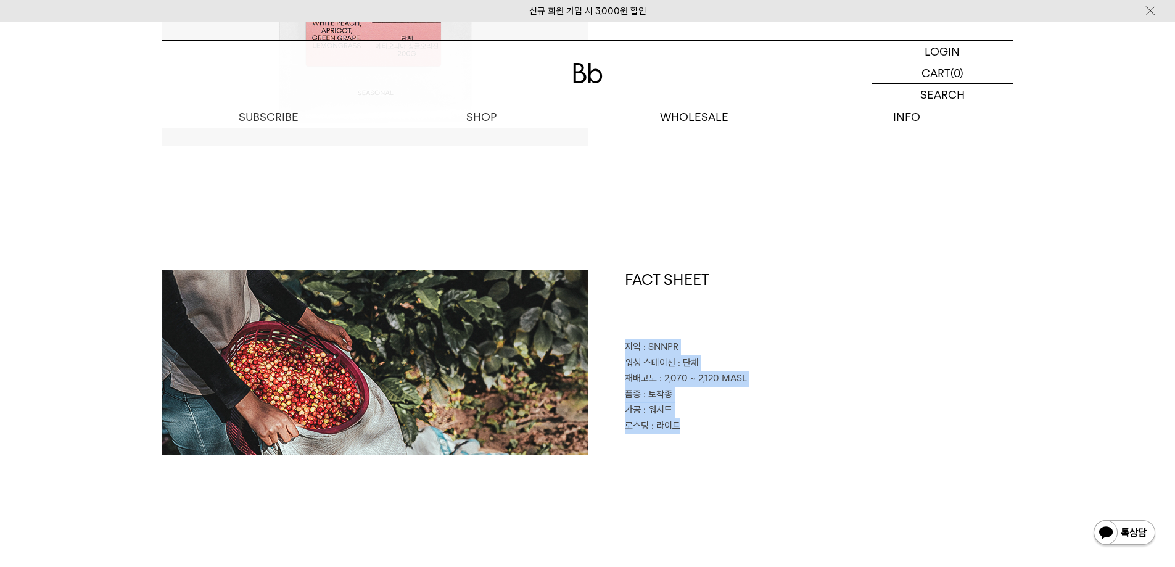
drag, startPoint x: 700, startPoint y: 422, endPoint x: 627, endPoint y: 349, distance: 103.3
click at [627, 349] on div "FACT SHEET 지역 : SNNPR 워싱 스테이션 : 단체 재배고도 : 2,070 ~ 2,120 MASL 품종 : 토착종 가공 : 워시드 …" at bounding box center [801, 361] width 426 height 185
copy div "지역 : SNNPR 워싱 스테이션 : 단체 재배고도 : 2,070 ~ 2,120 MASL 품종 : 토착종 가공 : 워시드 로스팅 : 라이트"
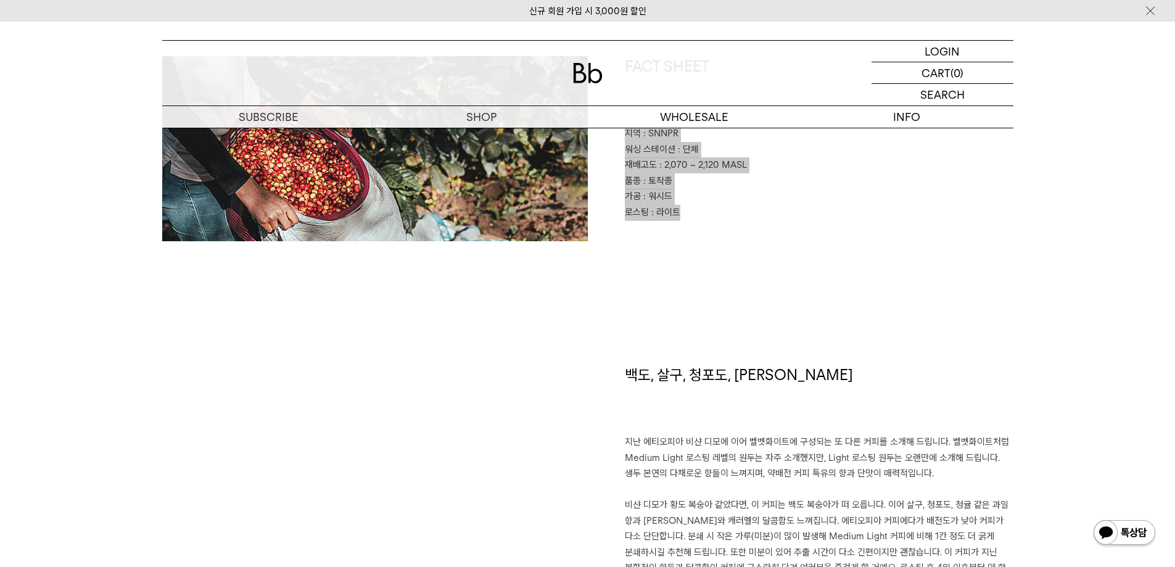
scroll to position [740, 0]
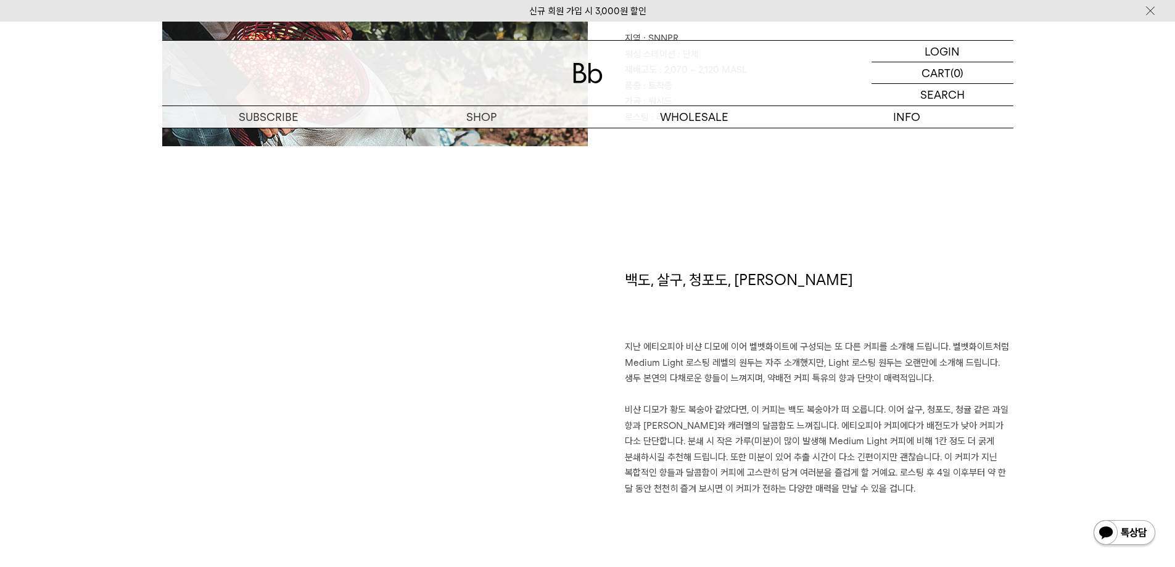
click at [738, 282] on h1 "백도, 살구, 청포도, 레몬그라스" at bounding box center [819, 304] width 389 height 70
copy div "백도, 살구, 청포도, 레몬그라스"
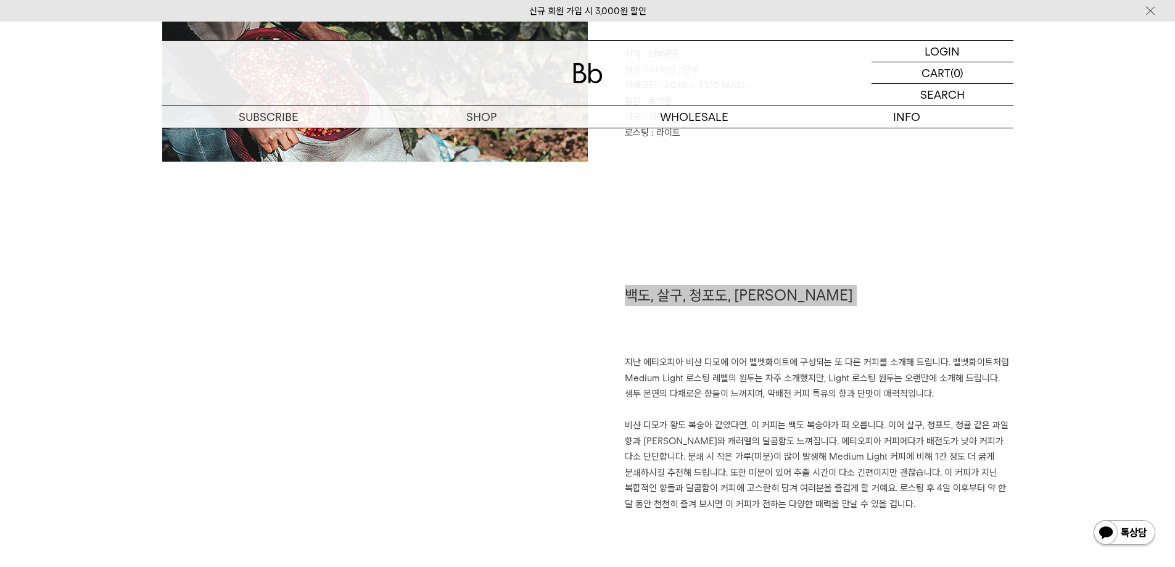
scroll to position [678, 0]
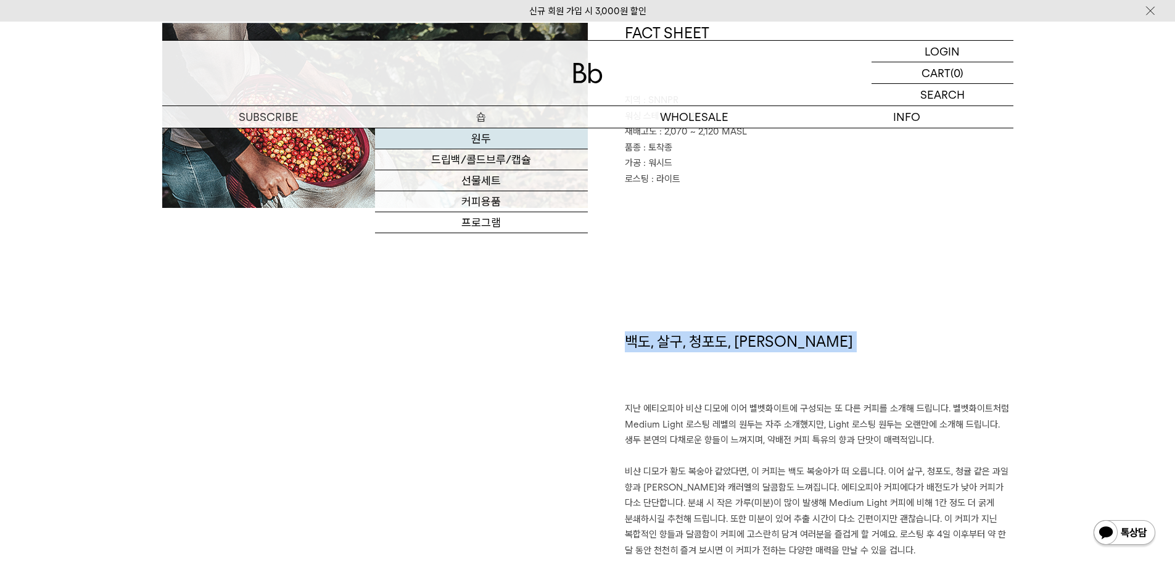
click at [487, 131] on link "원두" at bounding box center [481, 138] width 213 height 21
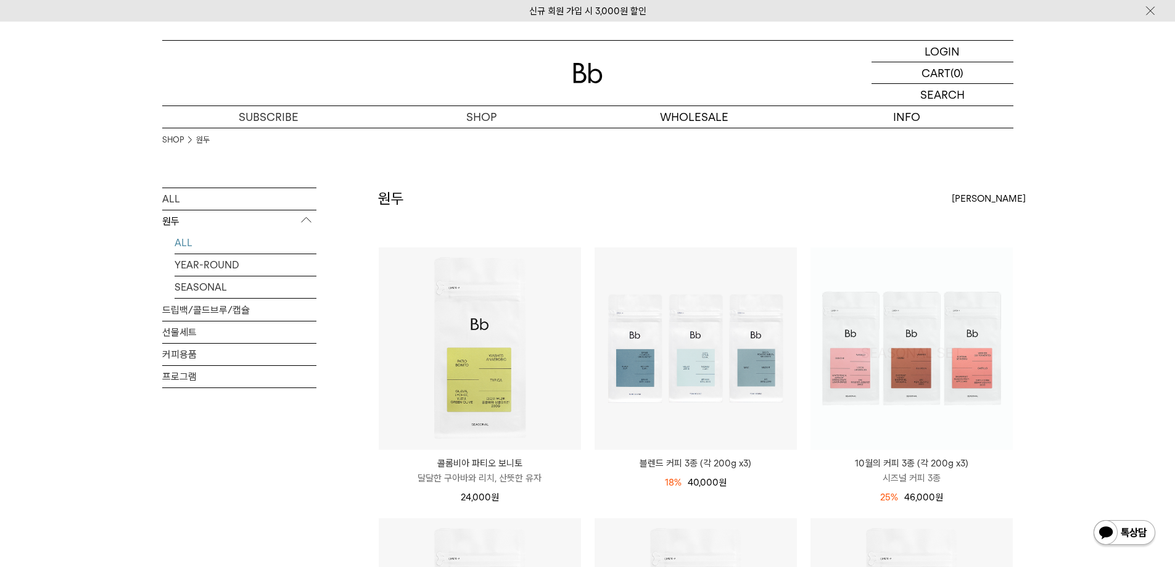
click at [925, 372] on img at bounding box center [911, 348] width 202 height 202
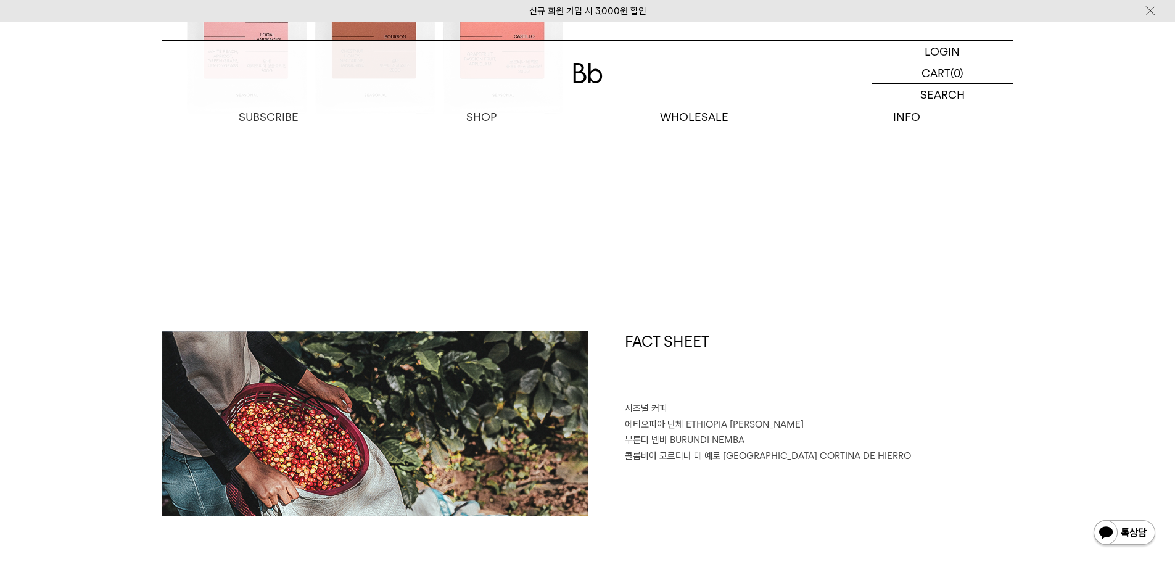
click at [688, 425] on span "ETHIOPIA [PERSON_NAME]" at bounding box center [745, 424] width 118 height 11
copy div "에티오피아 단체 ETHIOPIA DANCHE"
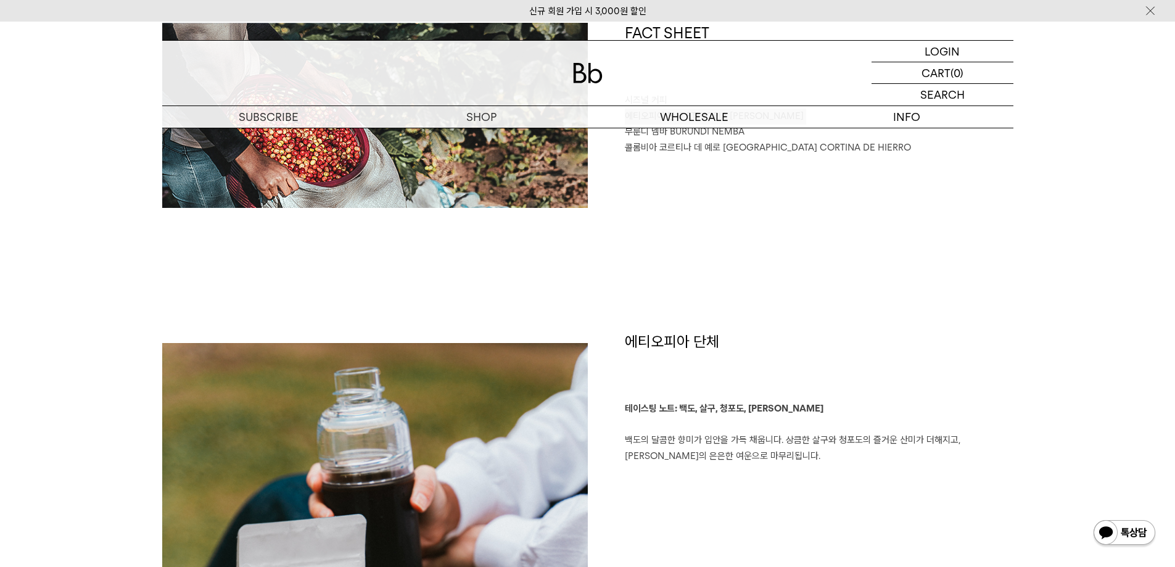
scroll to position [555, 0]
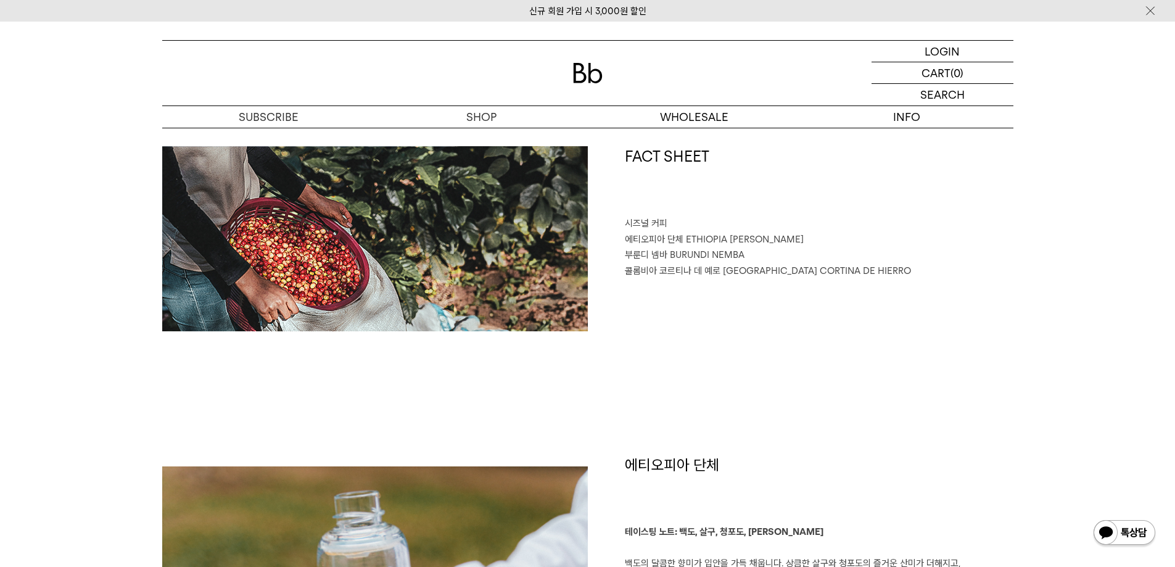
click at [678, 253] on span "BURUNDI NEMBA" at bounding box center [707, 254] width 75 height 11
copy div "부룬디 넴바 BURUNDI NEMBA"
click at [714, 274] on span "콜롬비아 코르티나 데 예로" at bounding box center [673, 270] width 96 height 11
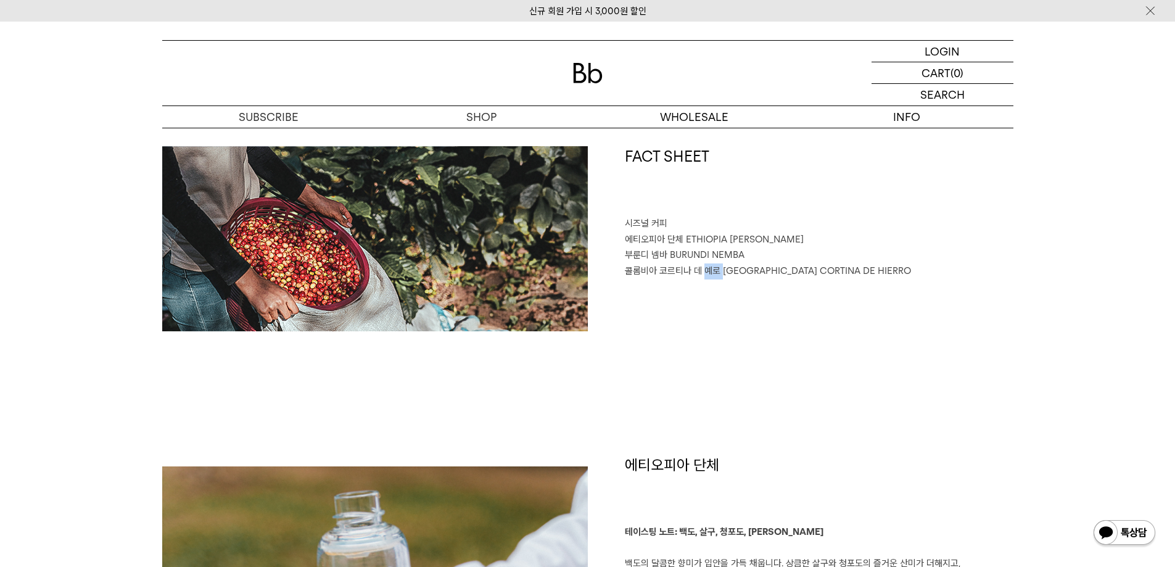
click at [714, 274] on span "콜롬비아 코르티나 데 예로" at bounding box center [673, 270] width 96 height 11
copy div "콜롬비아 코르티나 데 예로 COLOMBIA CORTINA DE HIERRO"
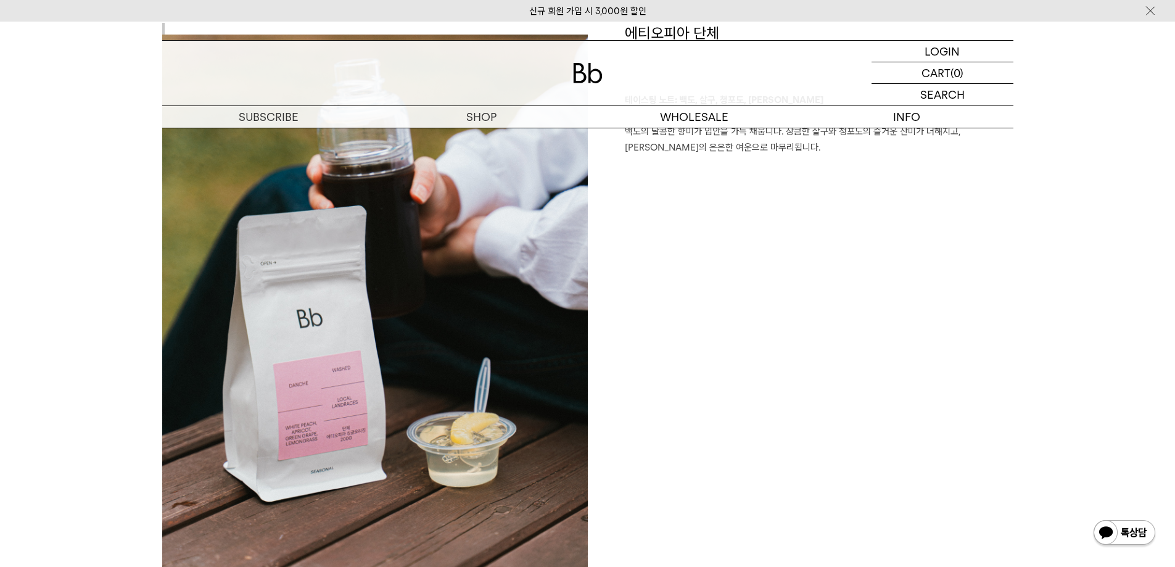
scroll to position [802, 0]
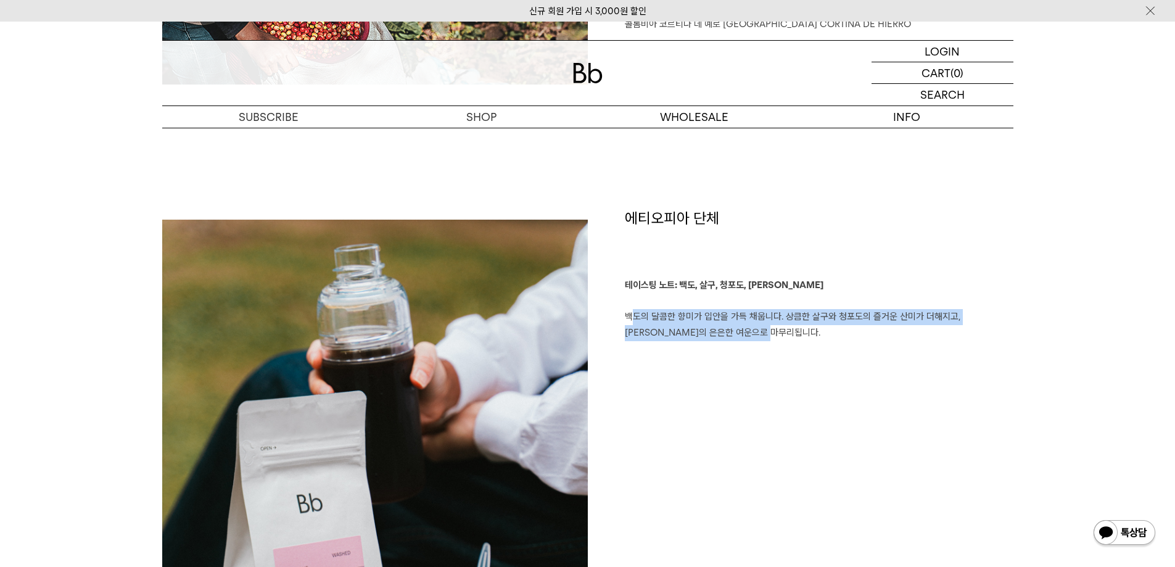
drag, startPoint x: 761, startPoint y: 356, endPoint x: 621, endPoint y: 315, distance: 146.0
click at [621, 315] on div "에티오피아 단체 테이스팅 노트: 백도, 살구, 청포도, 레몬그라스 백도의 달콤한 향미가 입안을 가득 채웁니다. 상큼한 살구와 청포도의 즐거운 …" at bounding box center [801, 544] width 426 height 673
copy p "백도의 달콤한 향미가 입안을 가득 채웁니다. 상큼한 살구와 청포도의 즐거운 산미가 더해지고, [PERSON_NAME]의 은은한 여운으로 마무리…"
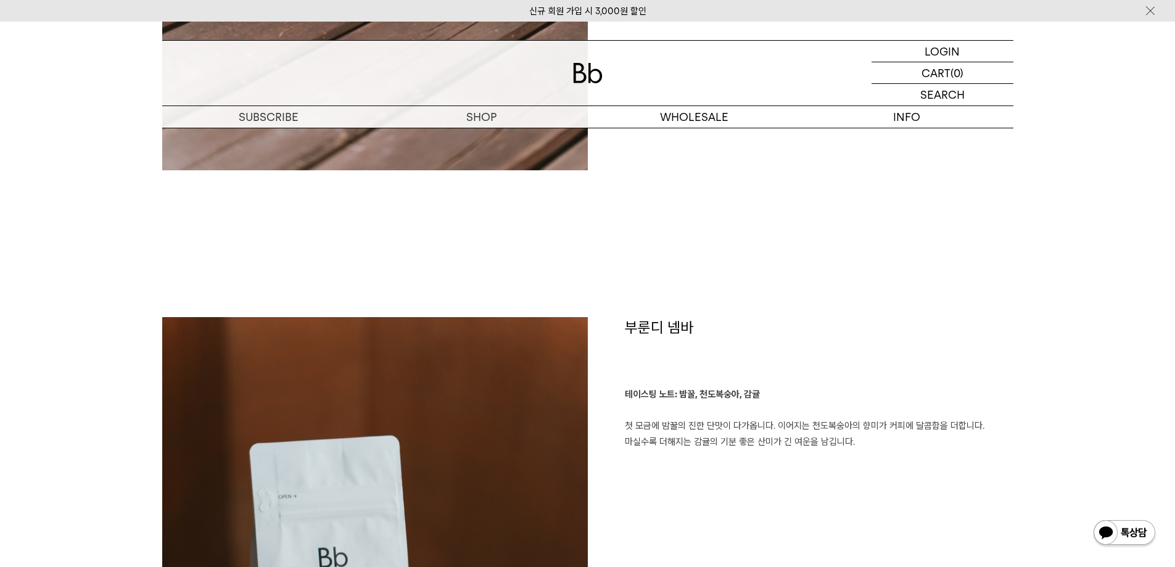
scroll to position [1603, 0]
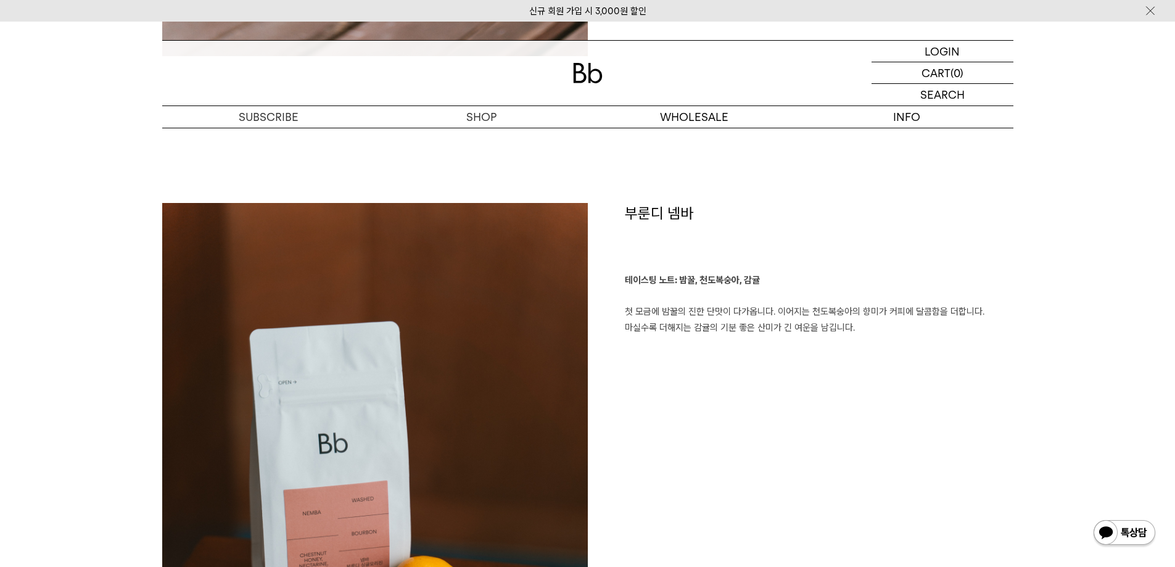
drag, startPoint x: 862, startPoint y: 329, endPoint x: 628, endPoint y: 310, distance: 235.1
click at [628, 310] on p "테이스팅 노트: 밤꿀, 천도복숭아, 감귤 첫 모금에 밤꿀의 진한 단맛이 다가옵니다. 이어지는 천도복숭아의 향미가 커피에 달콤함을 더합니다. 마…" at bounding box center [819, 304] width 389 height 63
copy p "첫 모금에 밤꿀의 진한 단맛이 다가옵니다. 이어지는 천도복숭아의 향미가 커피에 달콤함을 더합니다. 마실수록 더해지는 감귤의 기분 좋은 산미가 …"
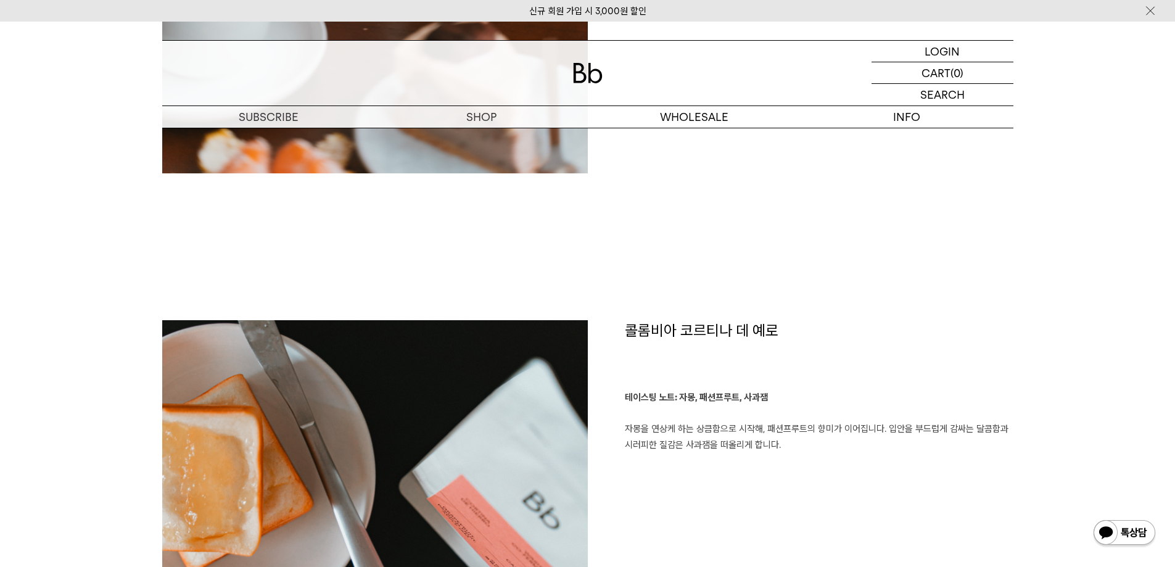
scroll to position [2467, 0]
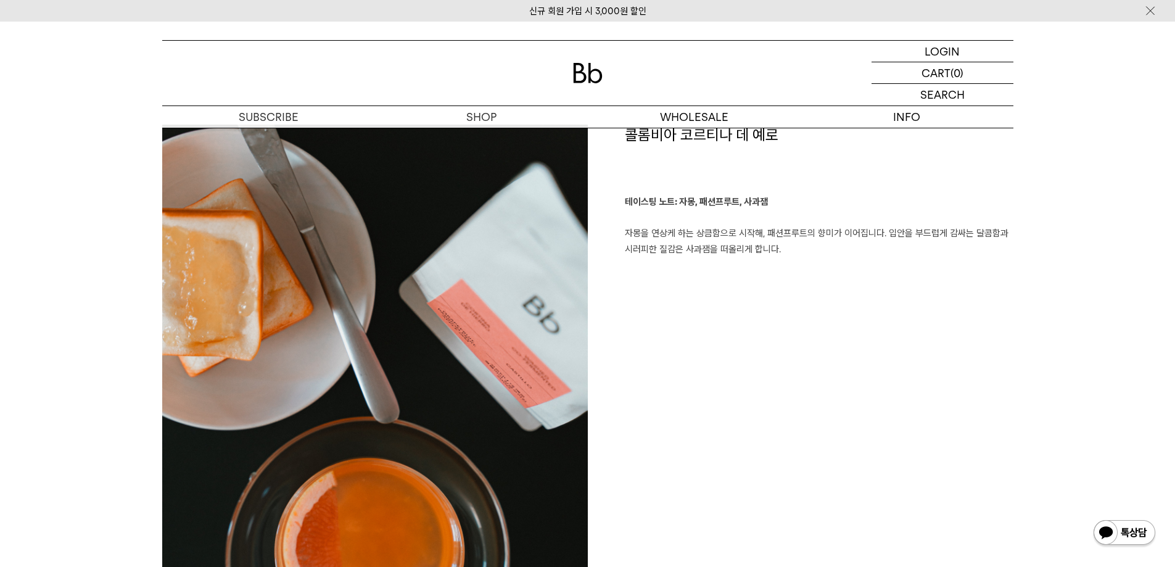
drag, startPoint x: 786, startPoint y: 251, endPoint x: 629, endPoint y: 229, distance: 158.8
click at [629, 229] on p "테이스팅 노트: 자몽, 패션프루트, 사과잼 자몽을 연상케 하는 상큼함으로 시작해, 패션프루트의 향미가 이어집니다. 입안을 부드럽게 감싸는 달콤…" at bounding box center [819, 225] width 389 height 63
drag, startPoint x: 626, startPoint y: 229, endPoint x: 800, endPoint y: 260, distance: 177.1
click at [800, 260] on div "콜롬비아 코르티나 데 예로 테이스팅 노트: 자몽, 패션프루트, 사과잼 자몽을 연상케 하는 상큼함으로 시작해, 패션프루트의 향미가 이어집니다. …" at bounding box center [801, 461] width 426 height 673
copy p "자몽을 연상케 하는 상큼함으로 시작해, 패션프루트의 향미가 이어집니다. 입안을 부드럽게 감싸는 달콤함과 시러피한 질감은 사과잼을 떠올리게 합니…"
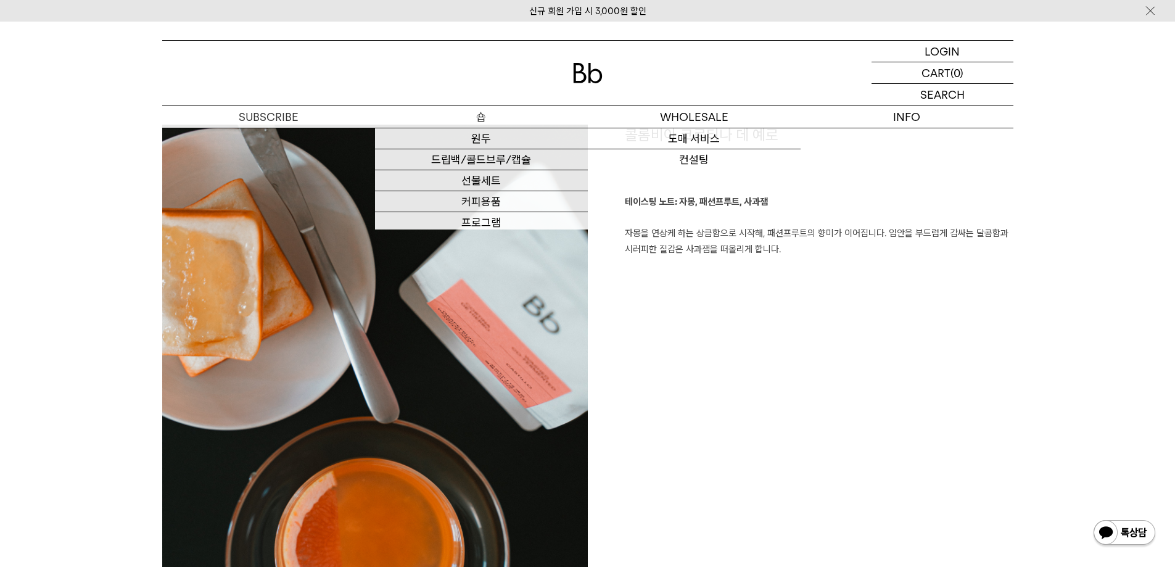
click at [504, 116] on p "숍" at bounding box center [481, 117] width 213 height 22
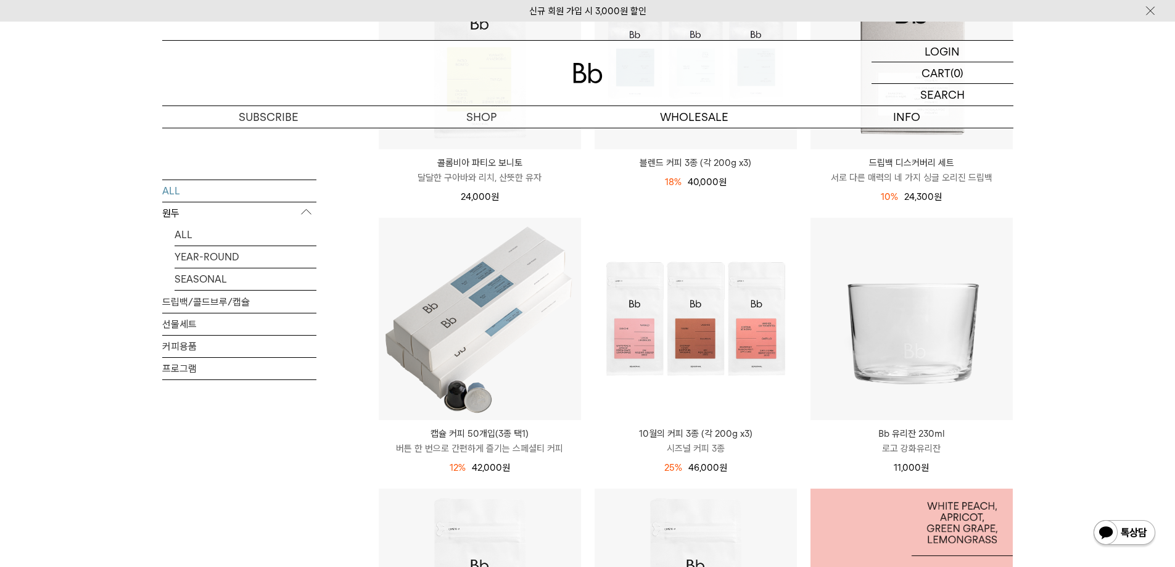
scroll to position [247, 0]
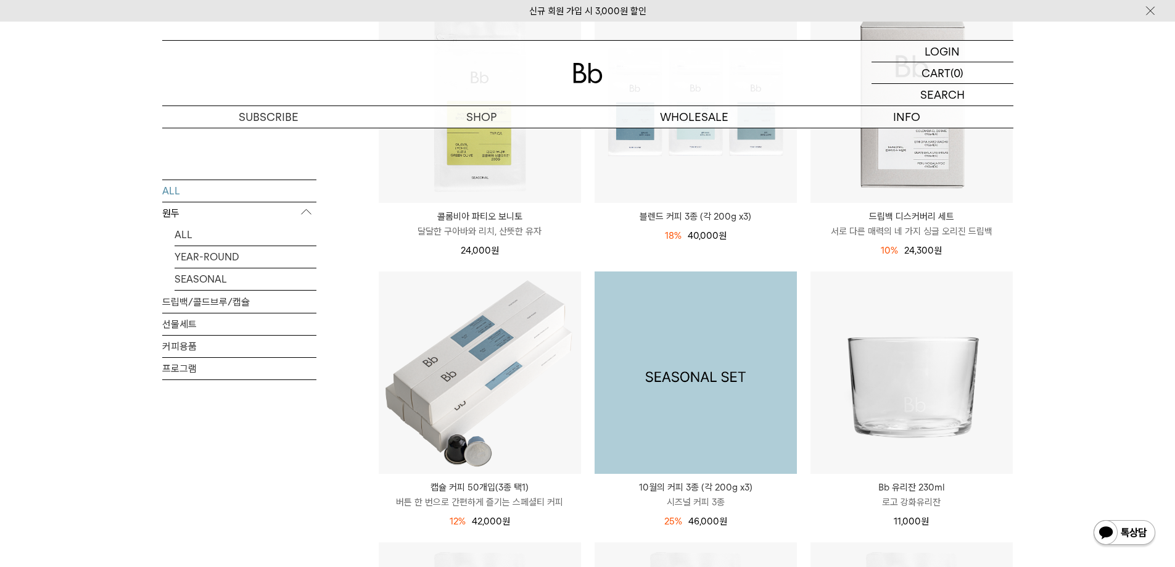
click at [660, 302] on img at bounding box center [695, 372] width 202 height 202
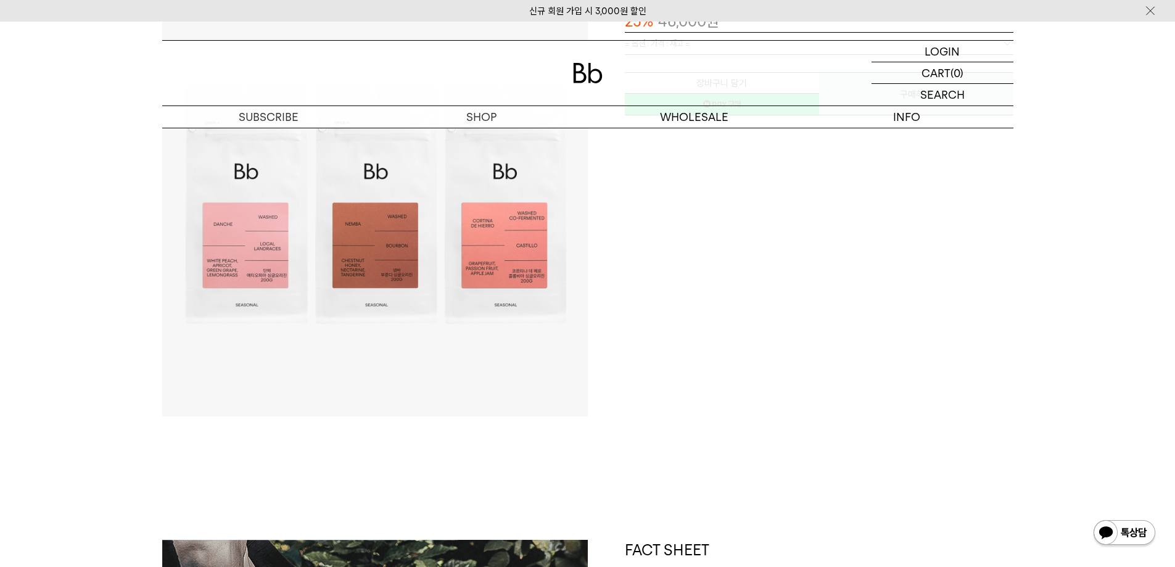
scroll to position [370, 0]
